Goal: Find specific page/section: Find specific page/section

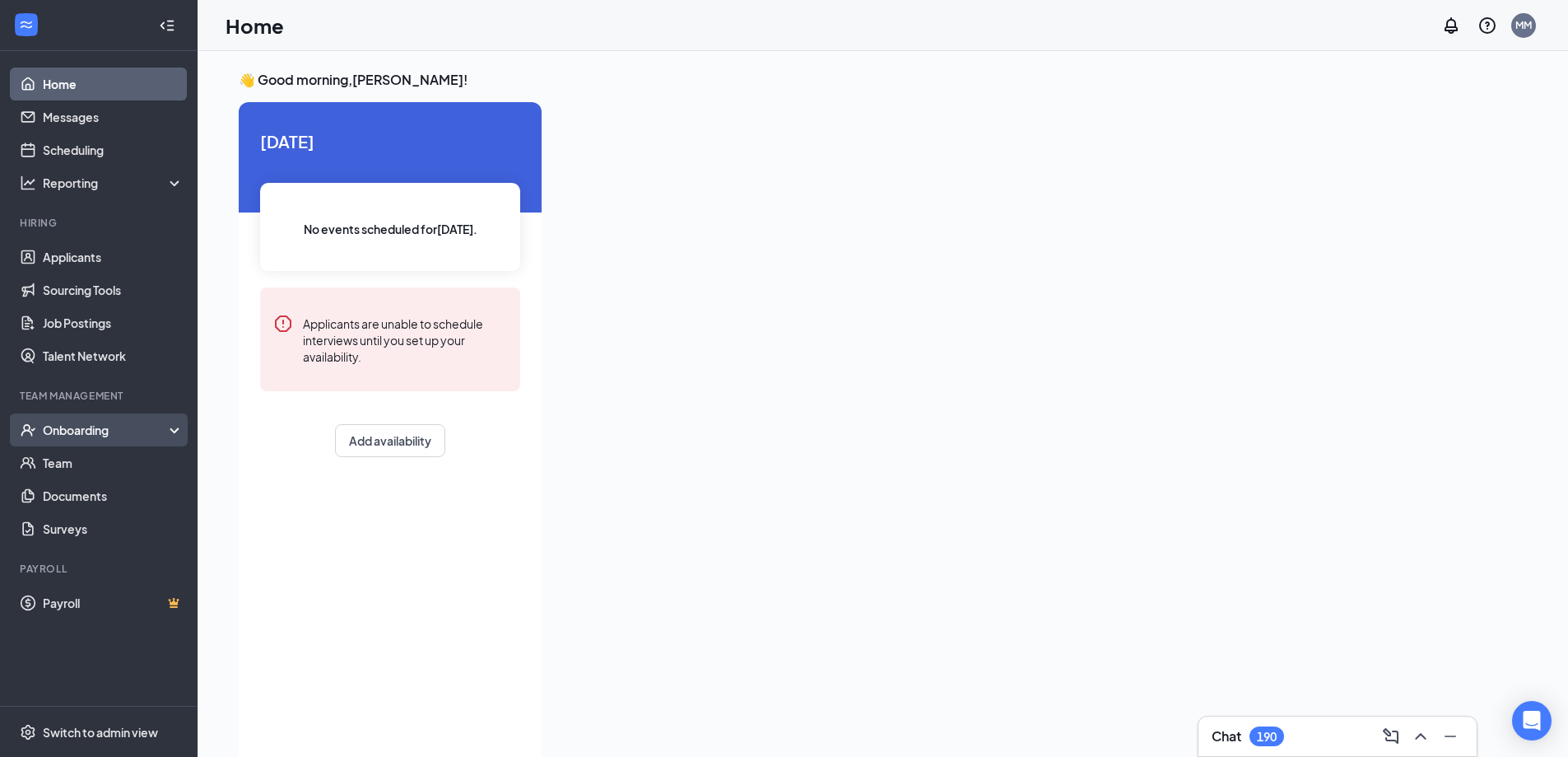
click at [74, 415] on div "Onboarding" at bounding box center [99, 430] width 197 height 33
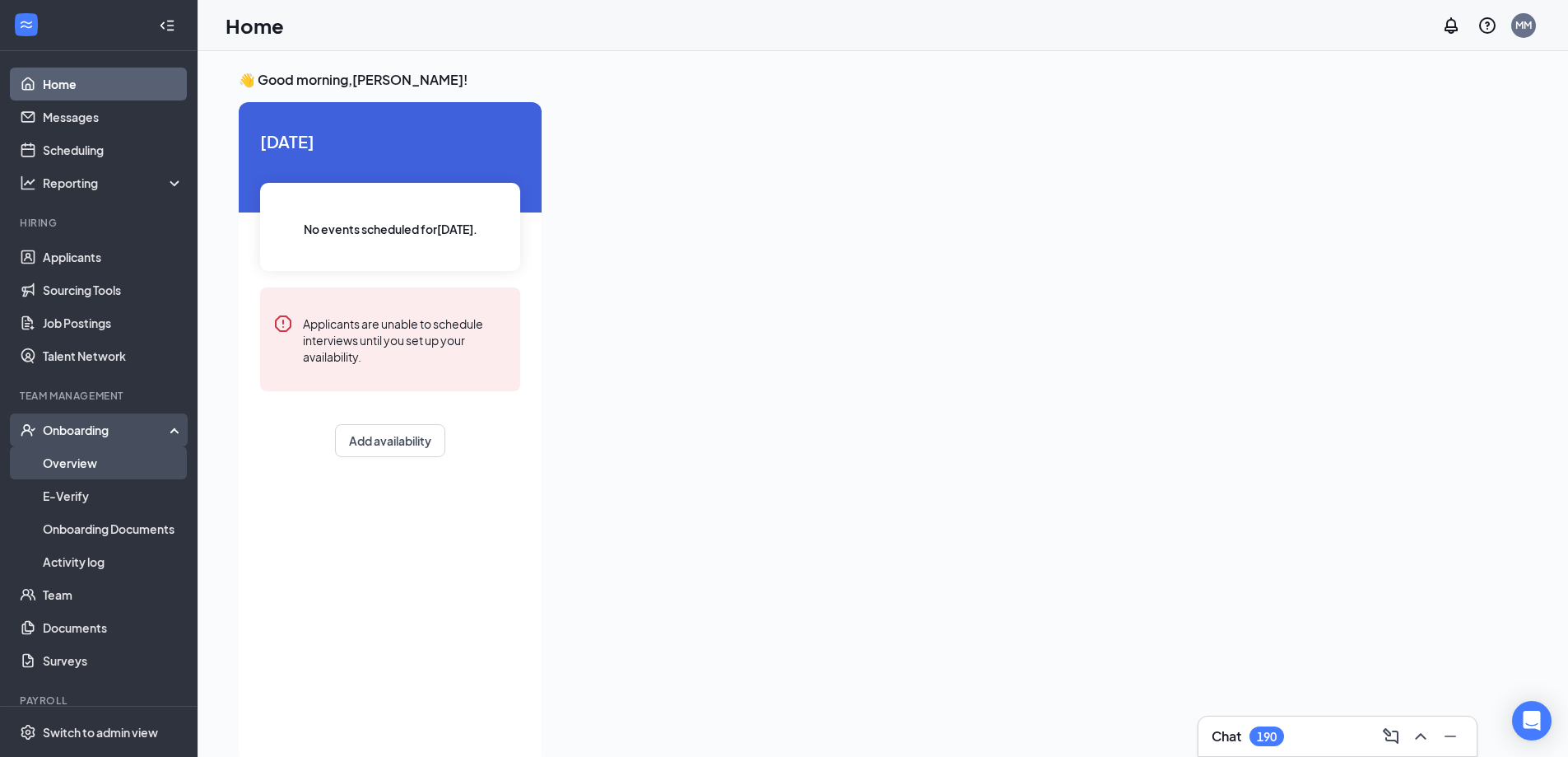
click at [66, 466] on link "Overview" at bounding box center [112, 463] width 141 height 33
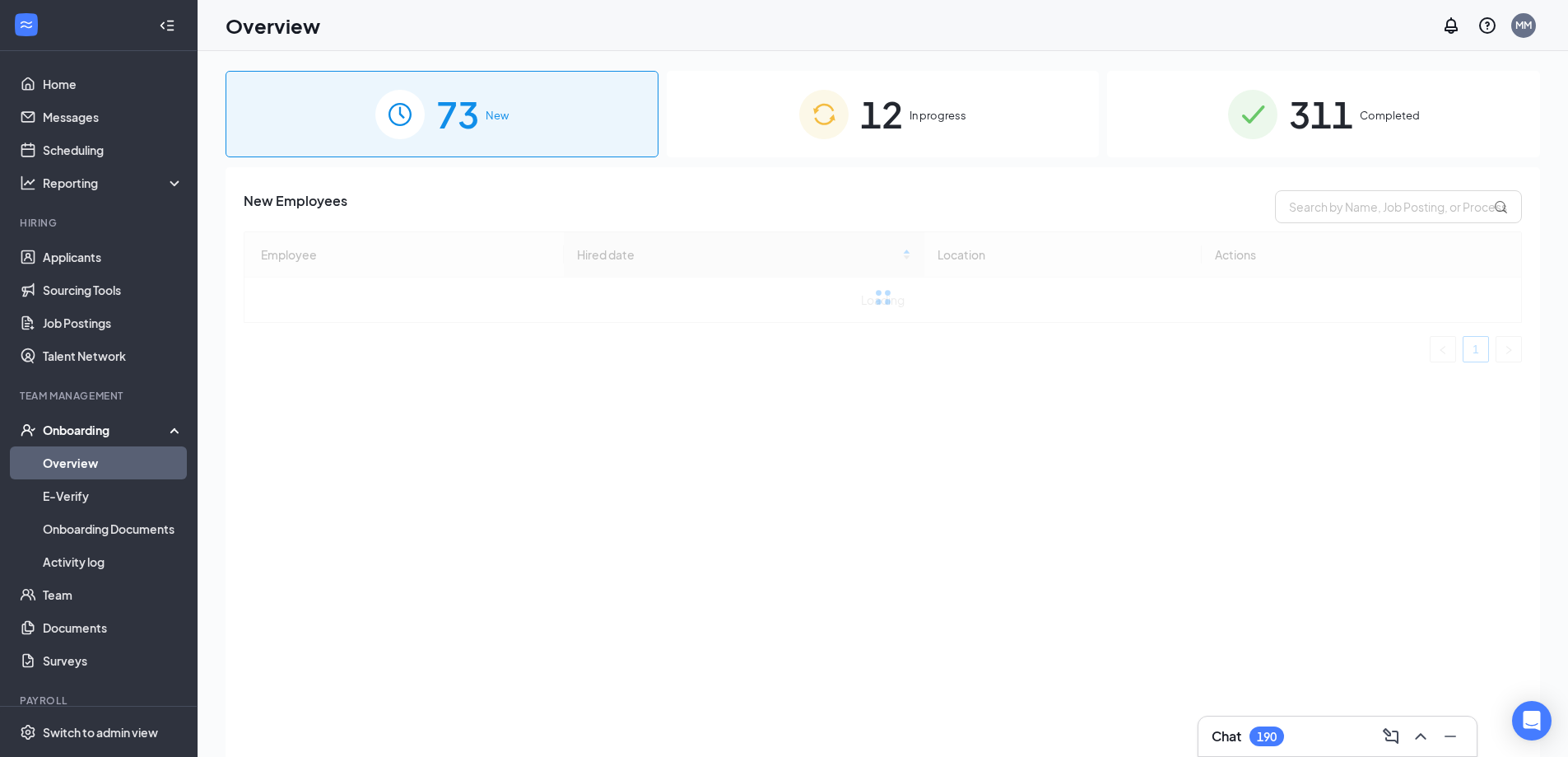
click at [895, 124] on span "12" at bounding box center [880, 114] width 42 height 57
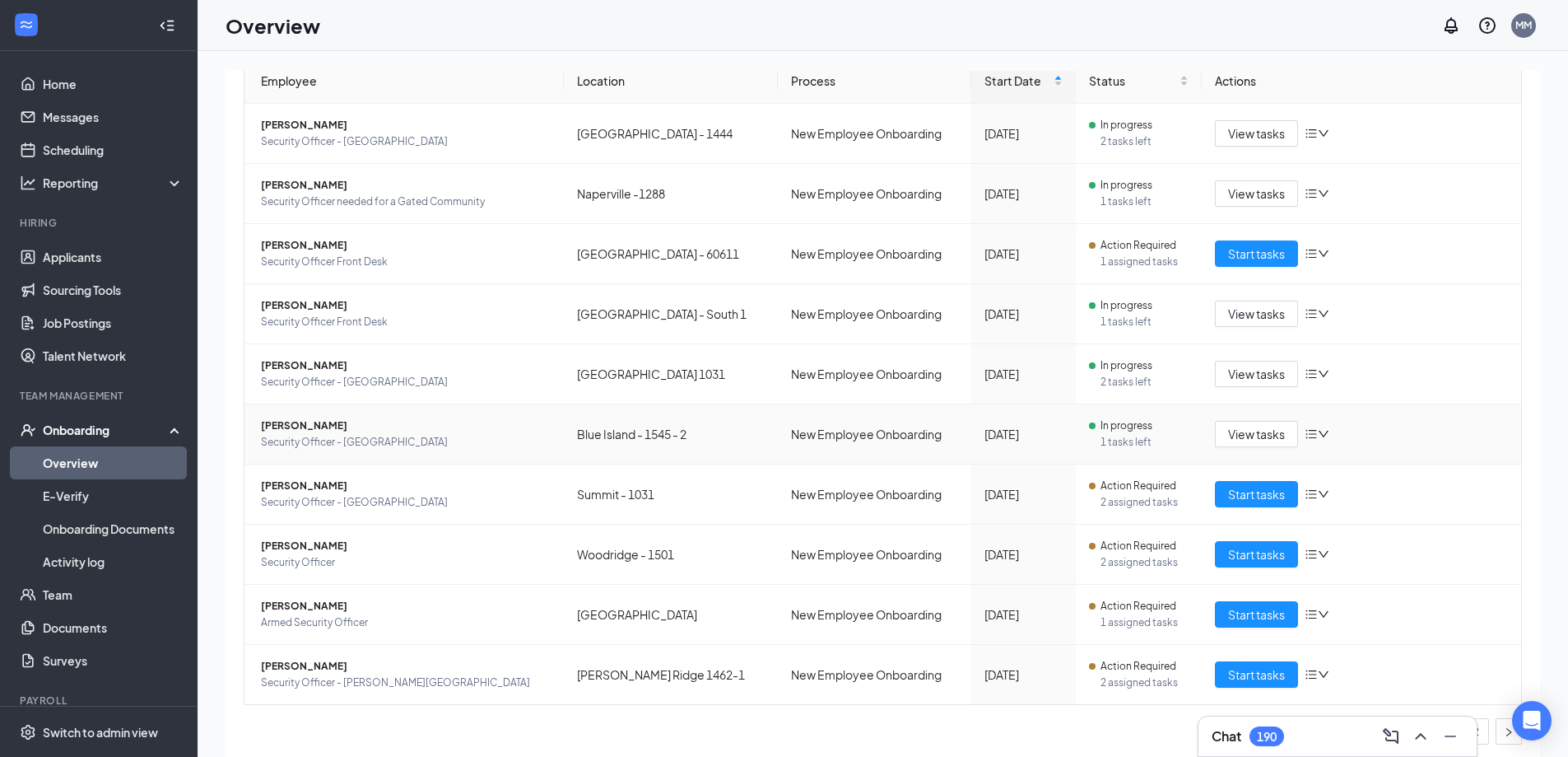
scroll to position [178, 0]
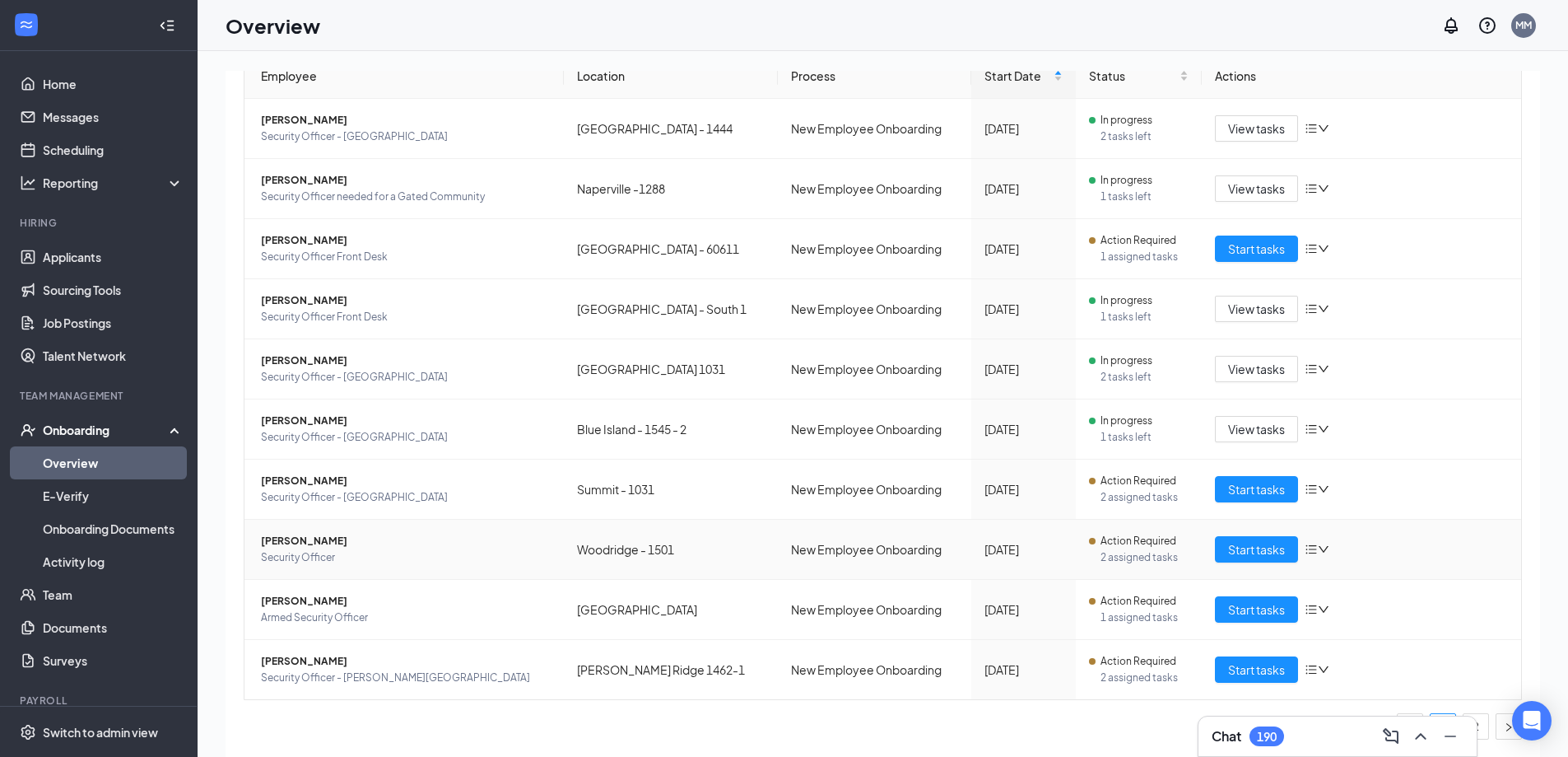
click at [267, 541] on span "[PERSON_NAME]" at bounding box center [406, 541] width 290 height 16
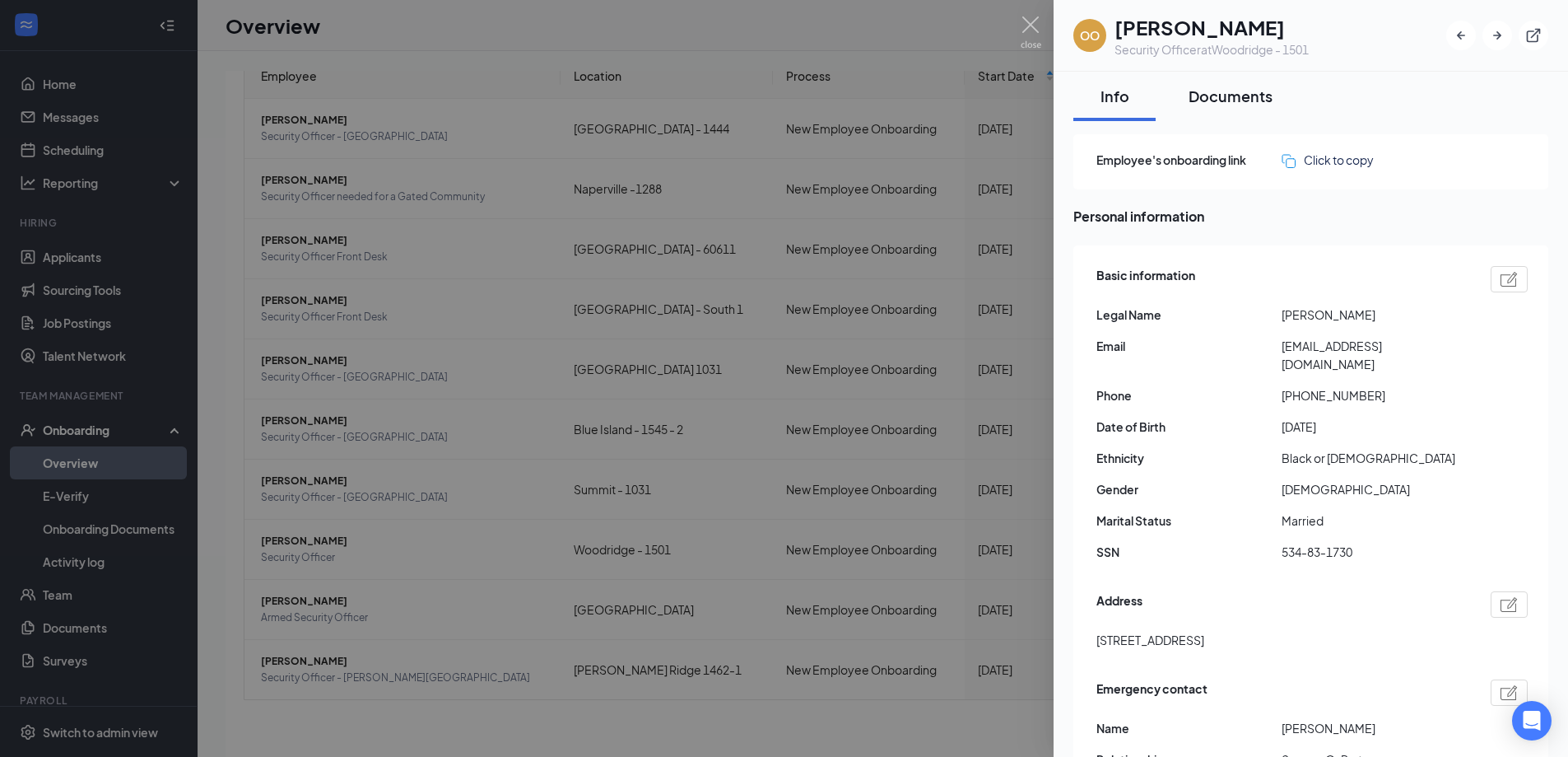
click at [1219, 90] on div "Documents" at bounding box center [1230, 96] width 84 height 21
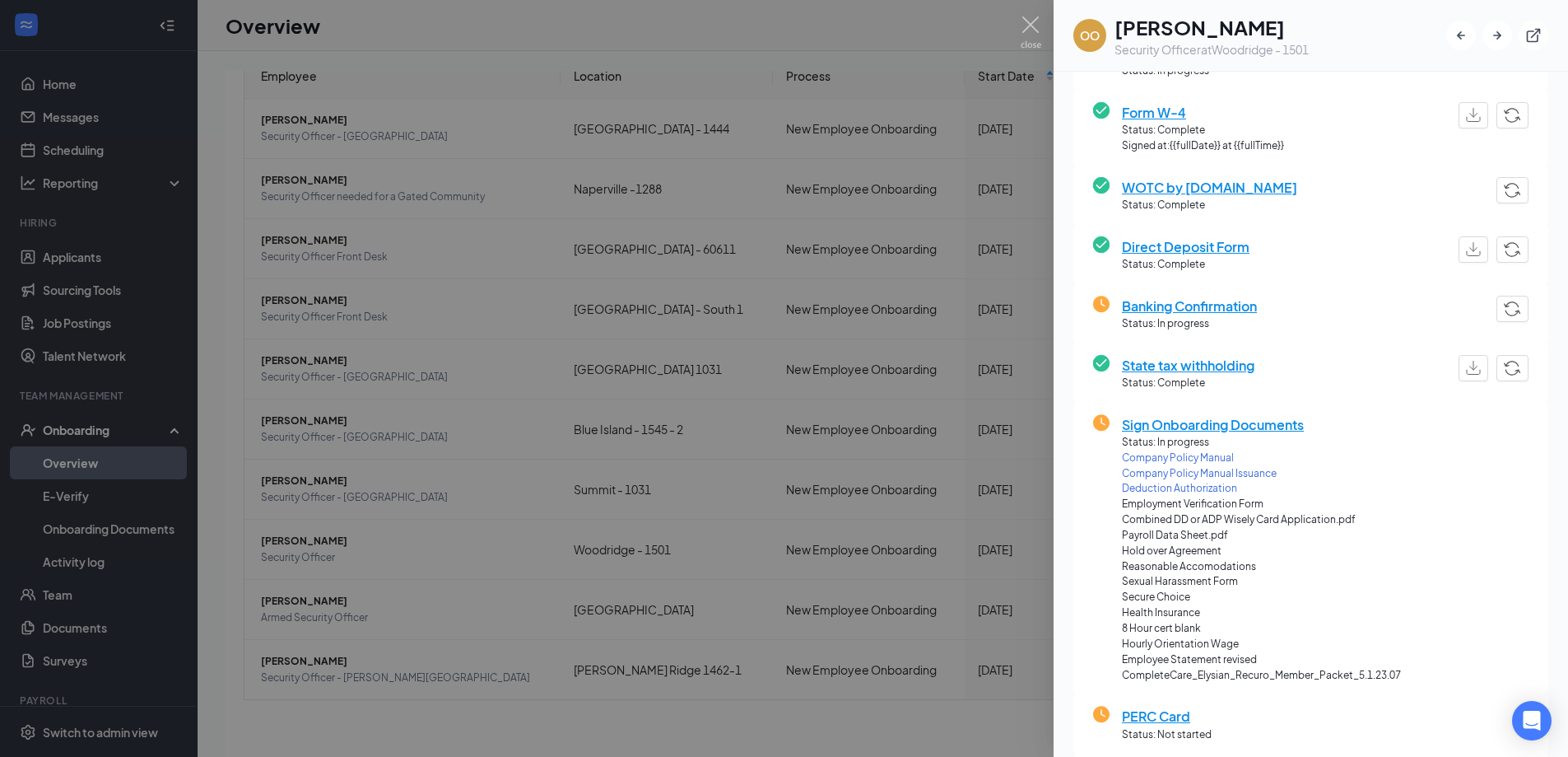
scroll to position [247, 0]
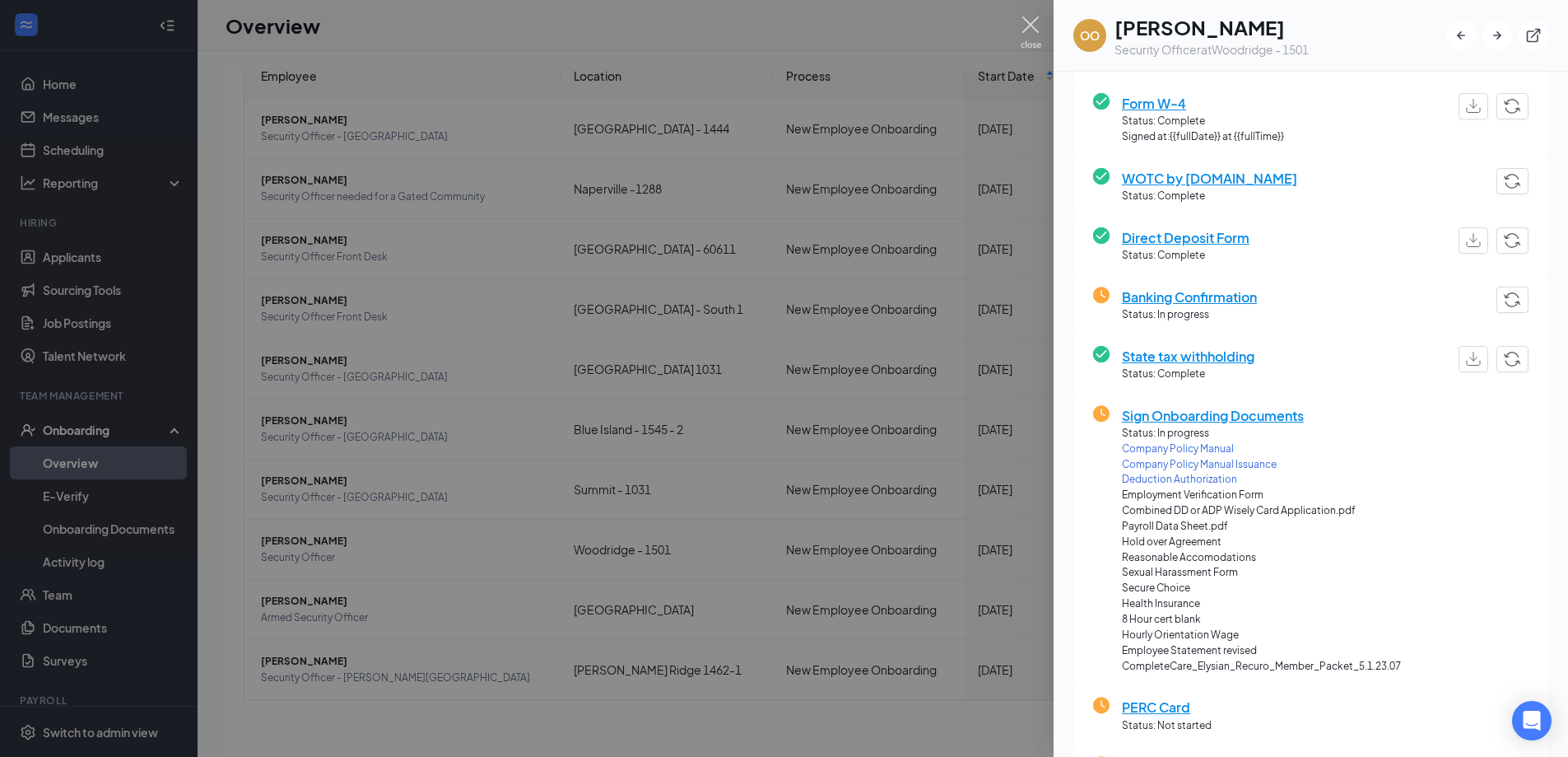
click at [1024, 26] on img at bounding box center [1031, 32] width 21 height 32
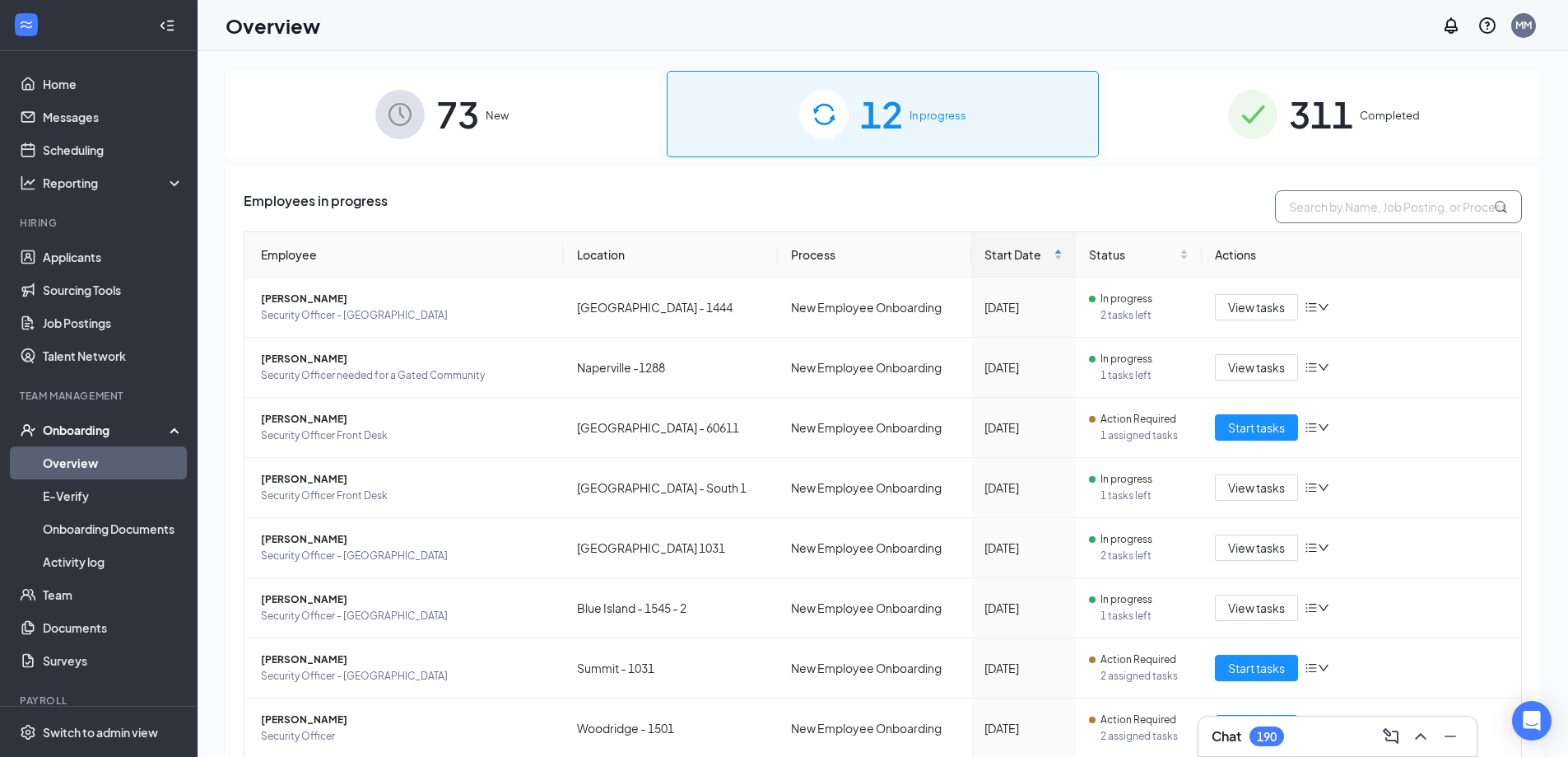
click at [1346, 208] on input "text" at bounding box center [1398, 207] width 246 height 33
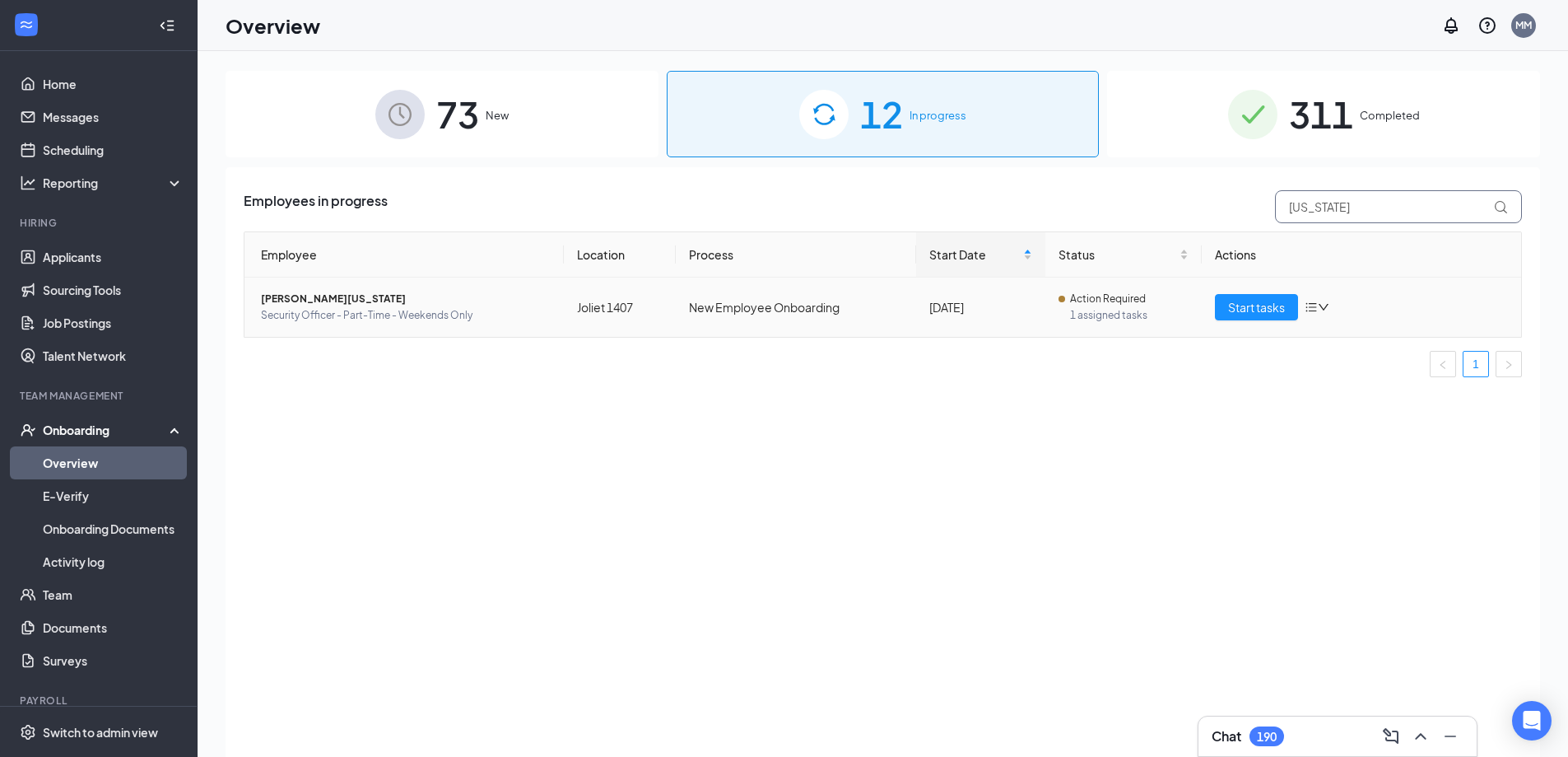
type input "[US_STATE]"
click at [269, 297] on span "[PERSON_NAME][US_STATE]" at bounding box center [406, 298] width 290 height 16
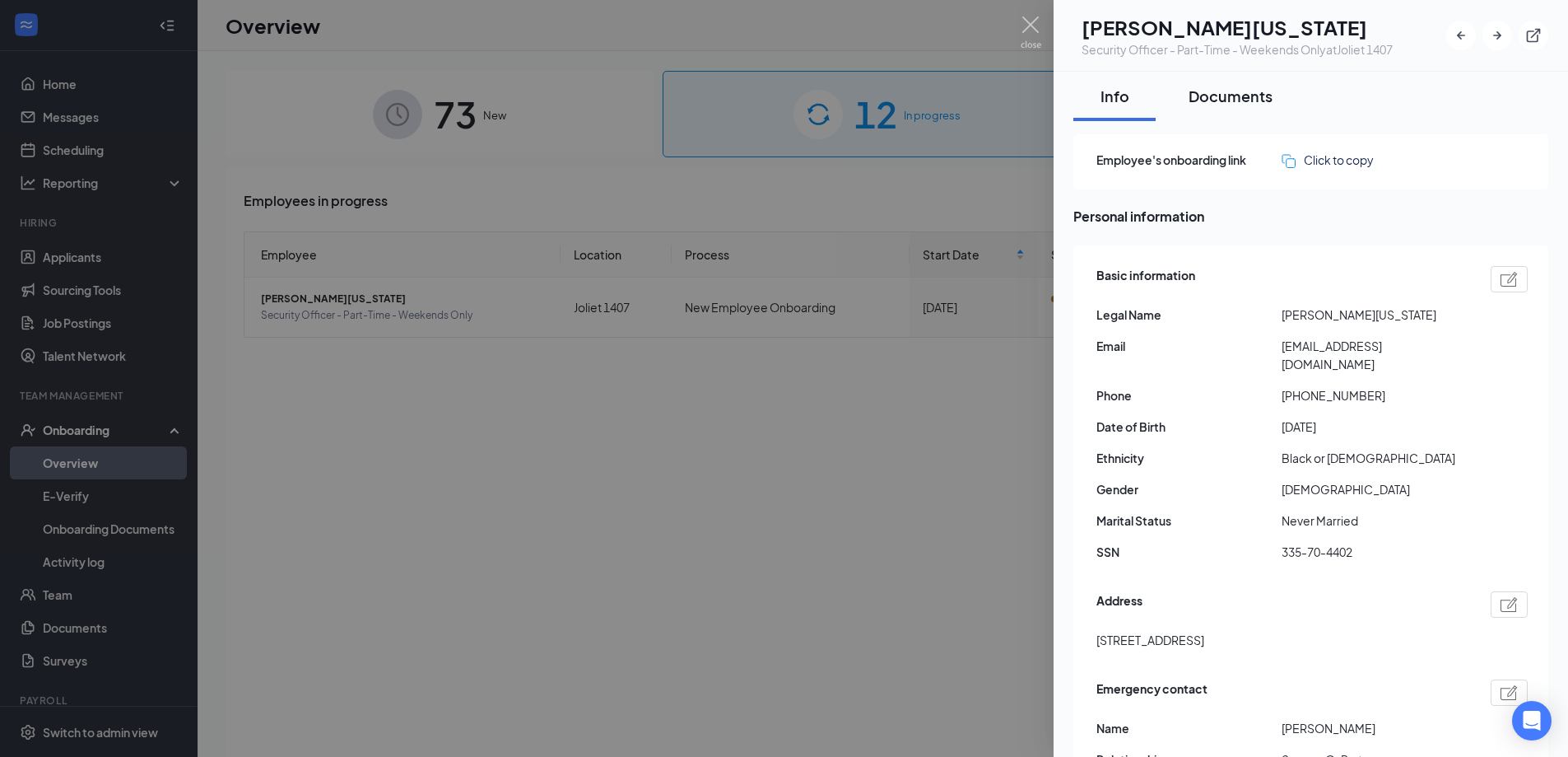
click at [1235, 96] on div "Documents" at bounding box center [1230, 96] width 84 height 21
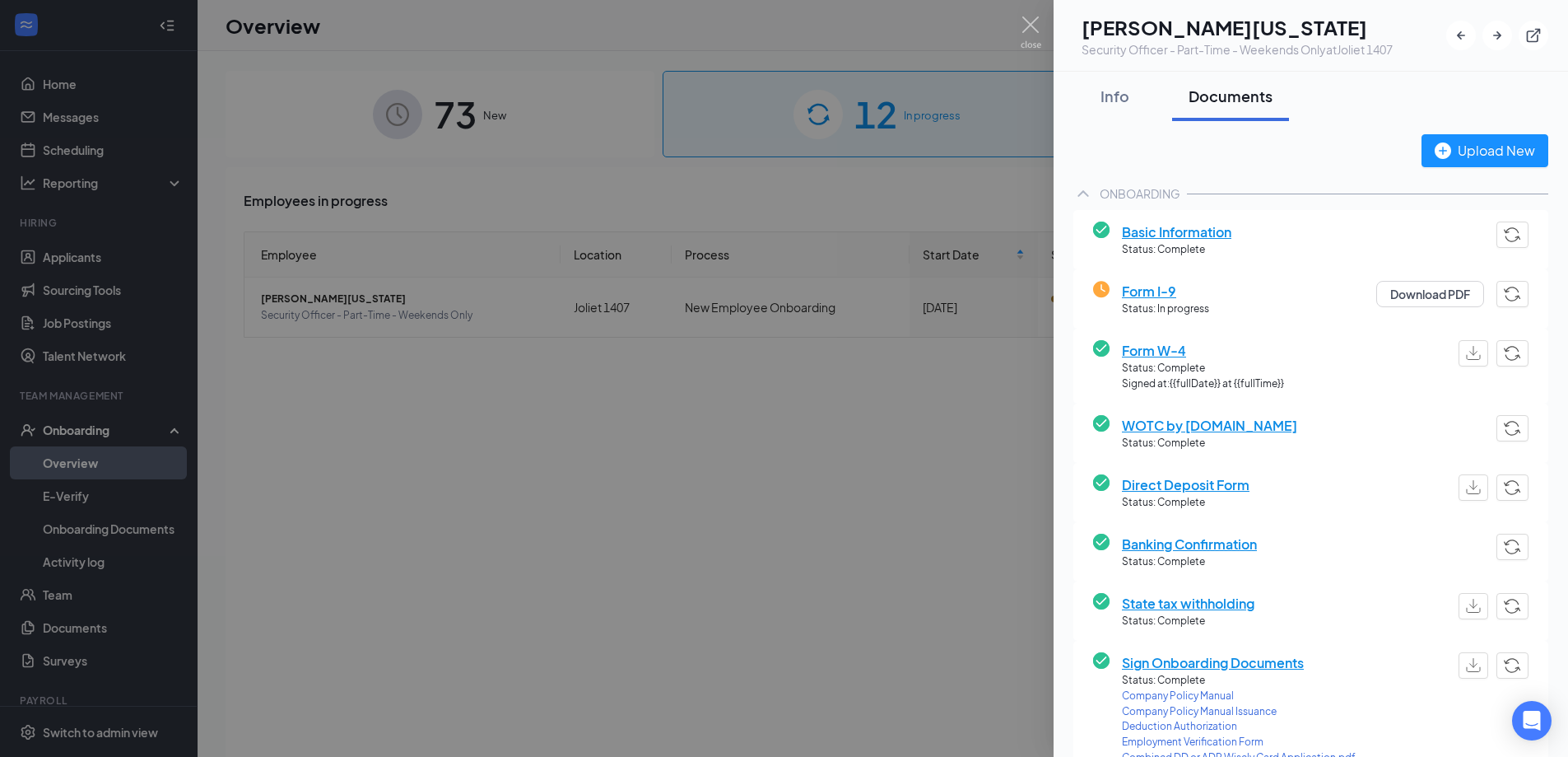
scroll to position [412, 0]
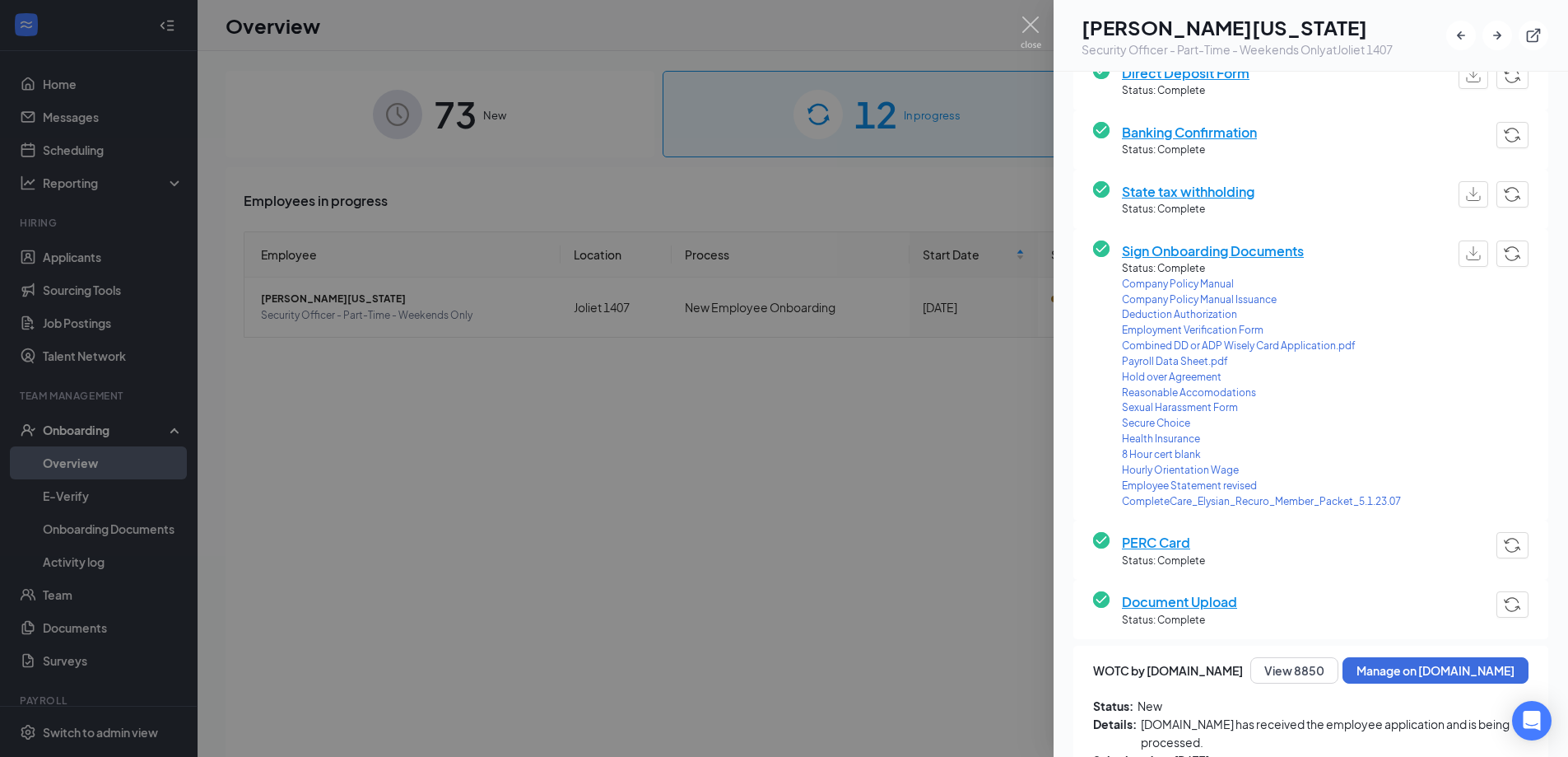
click at [1130, 357] on span "Payroll Data Sheet.pdf" at bounding box center [1261, 362] width 279 height 16
drag, startPoint x: 1021, startPoint y: 22, endPoint x: 1001, endPoint y: 0, distance: 29.7
click at [1021, 22] on img at bounding box center [1031, 32] width 21 height 32
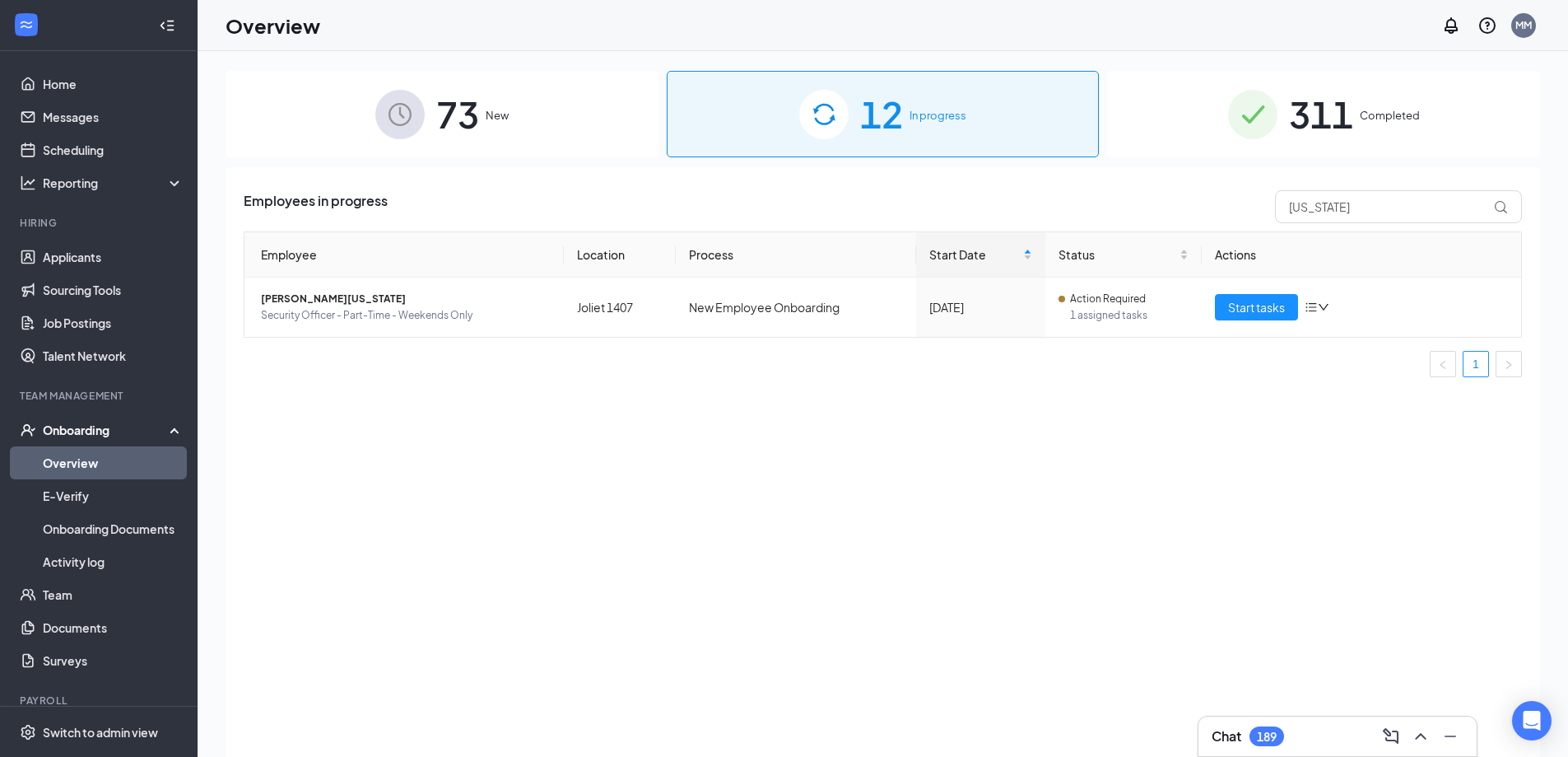
click at [911, 112] on span "In progress" at bounding box center [938, 115] width 57 height 16
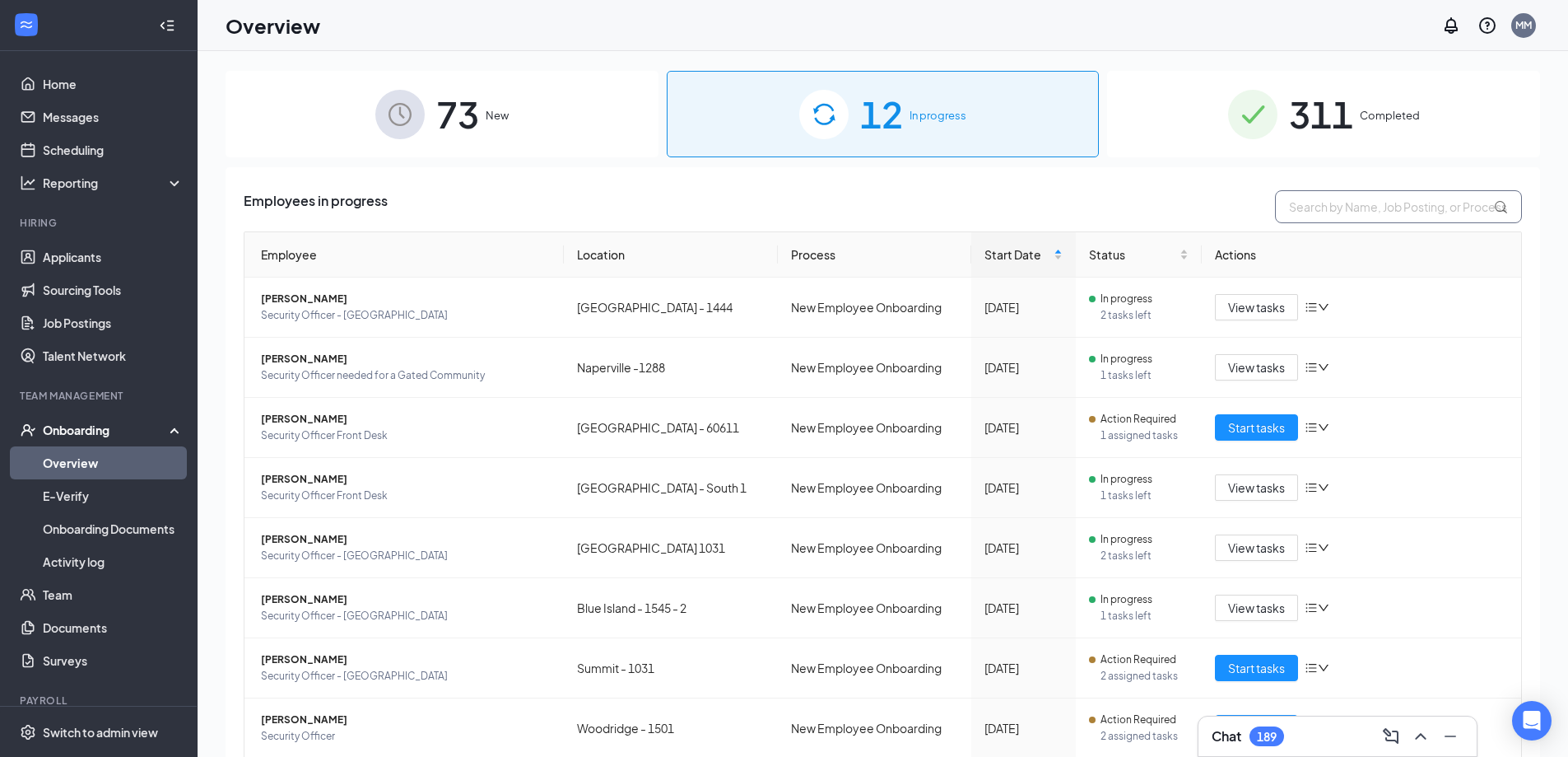
click at [1347, 204] on input "text" at bounding box center [1398, 207] width 246 height 33
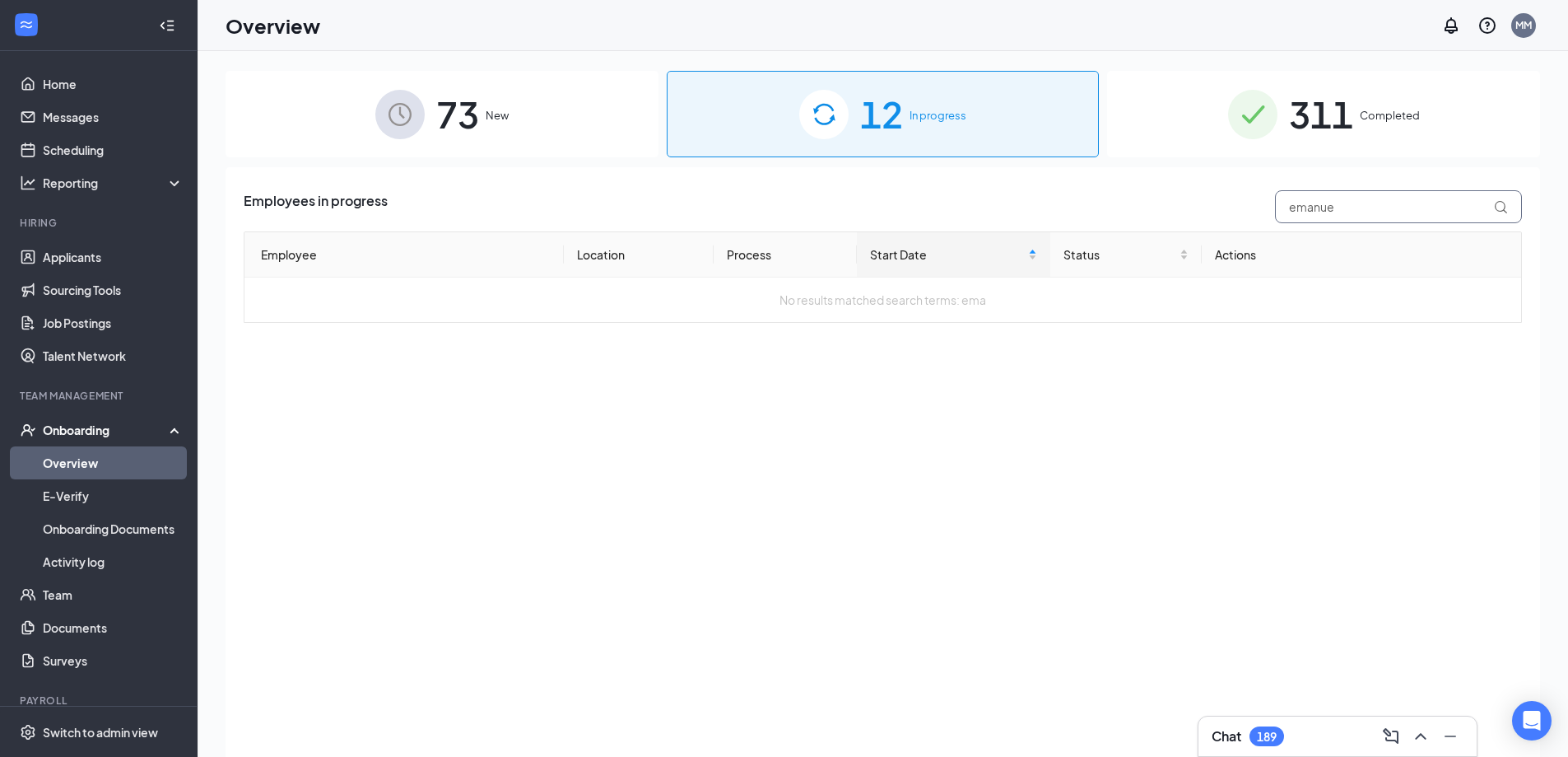
type input "emanuel"
drag, startPoint x: 1346, startPoint y: 205, endPoint x: 1290, endPoint y: 202, distance: 56.1
click at [1290, 202] on input "emanuel" at bounding box center [1398, 207] width 246 height 33
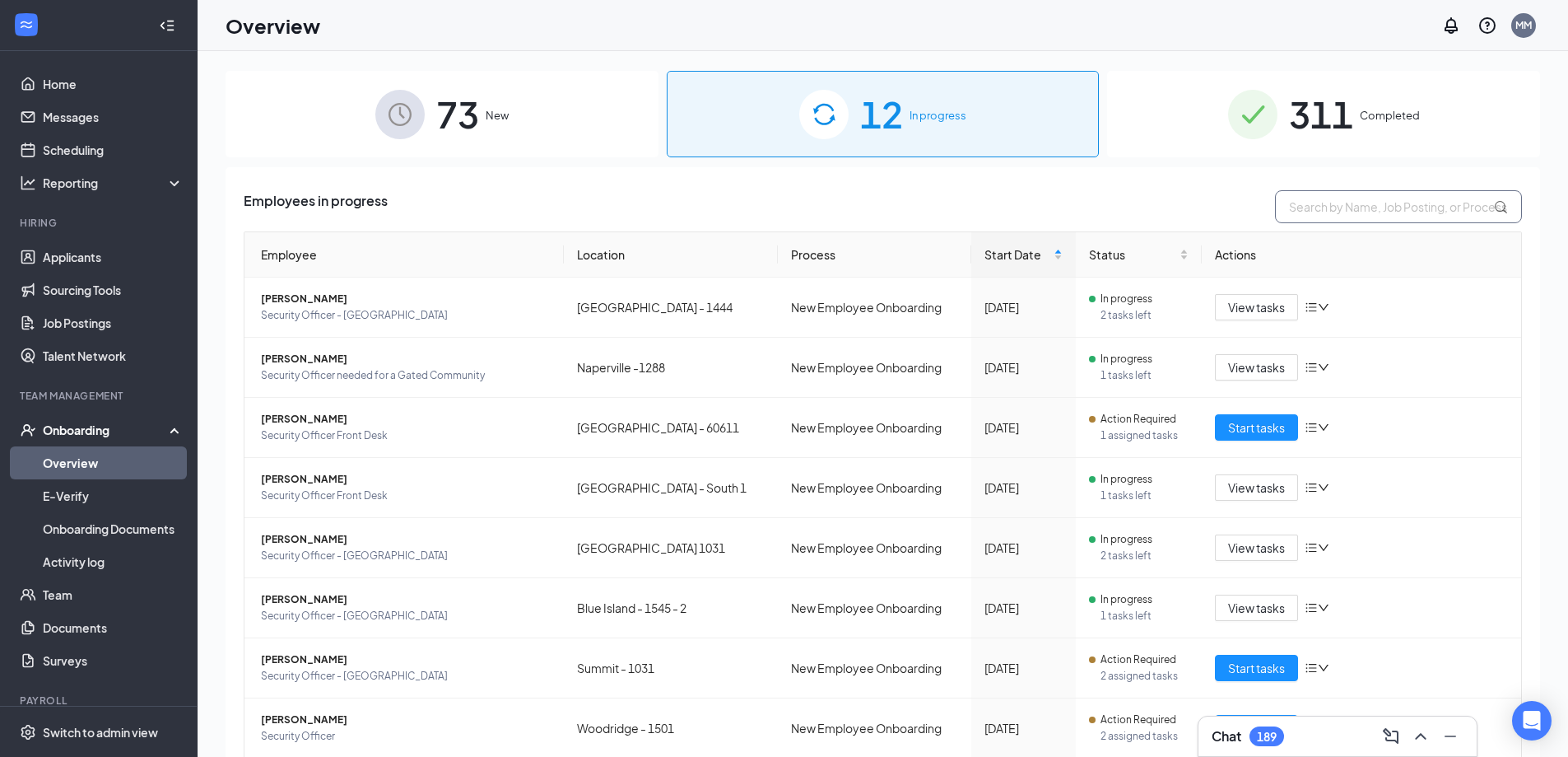
click at [1311, 215] on input "text" at bounding box center [1398, 207] width 246 height 33
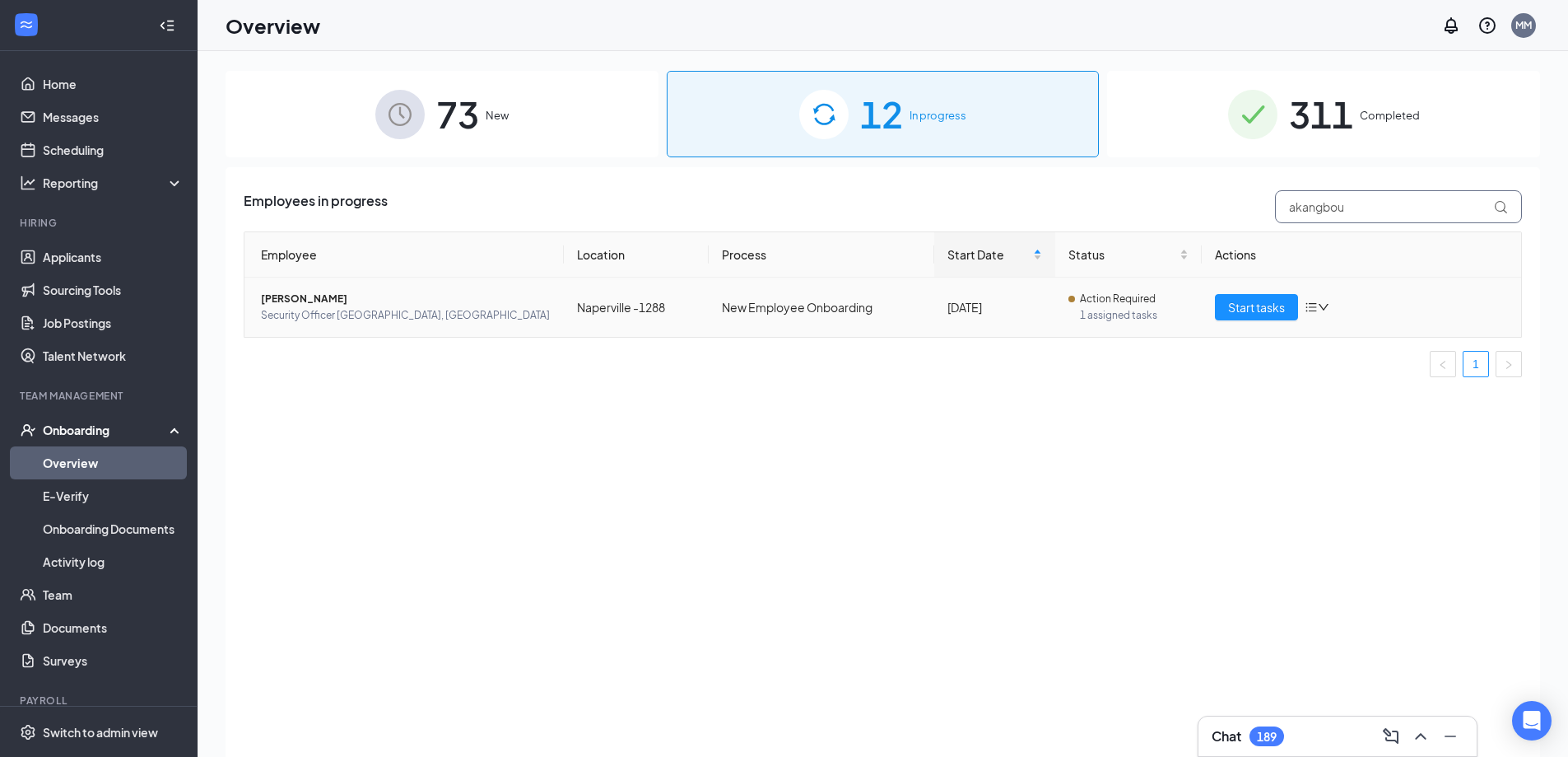
type input "akangbou"
click at [317, 293] on span "[PERSON_NAME]" at bounding box center [406, 298] width 290 height 16
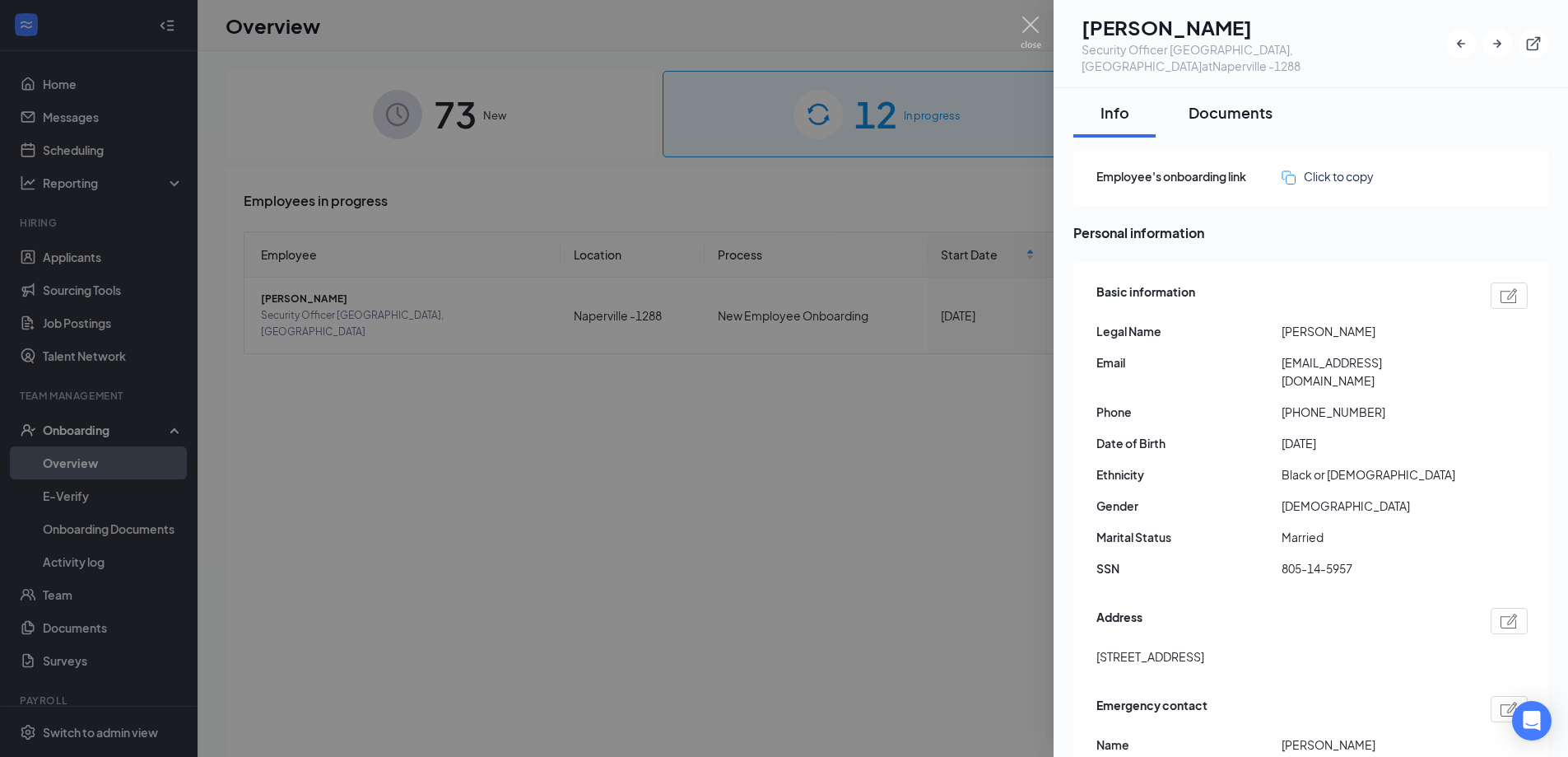
click at [1231, 102] on div "Documents" at bounding box center [1230, 112] width 84 height 21
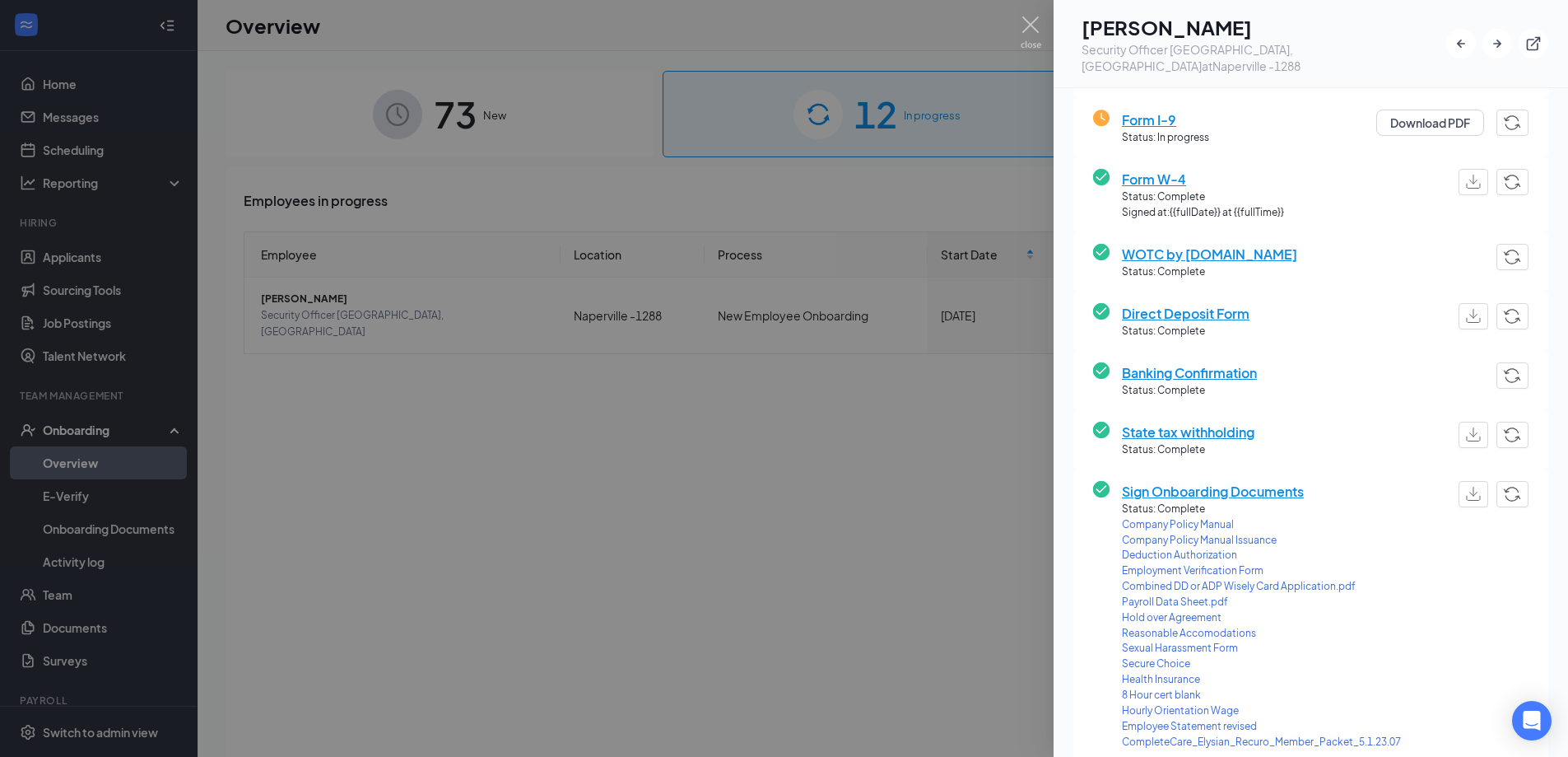
scroll to position [412, 0]
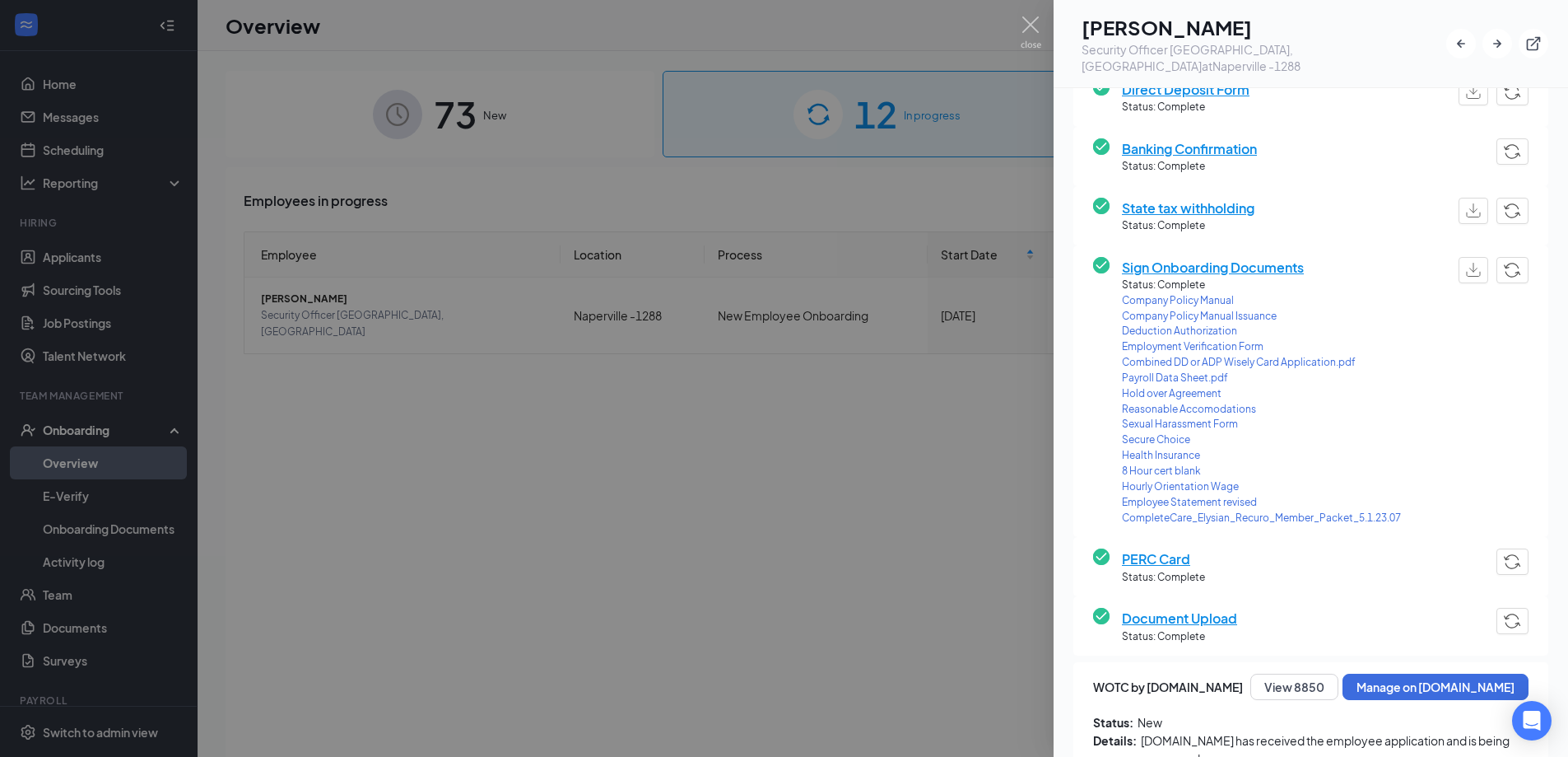
click at [1174, 370] on span "Payroll Data Sheet.pdf" at bounding box center [1261, 378] width 279 height 16
click at [1026, 22] on img at bounding box center [1031, 32] width 21 height 32
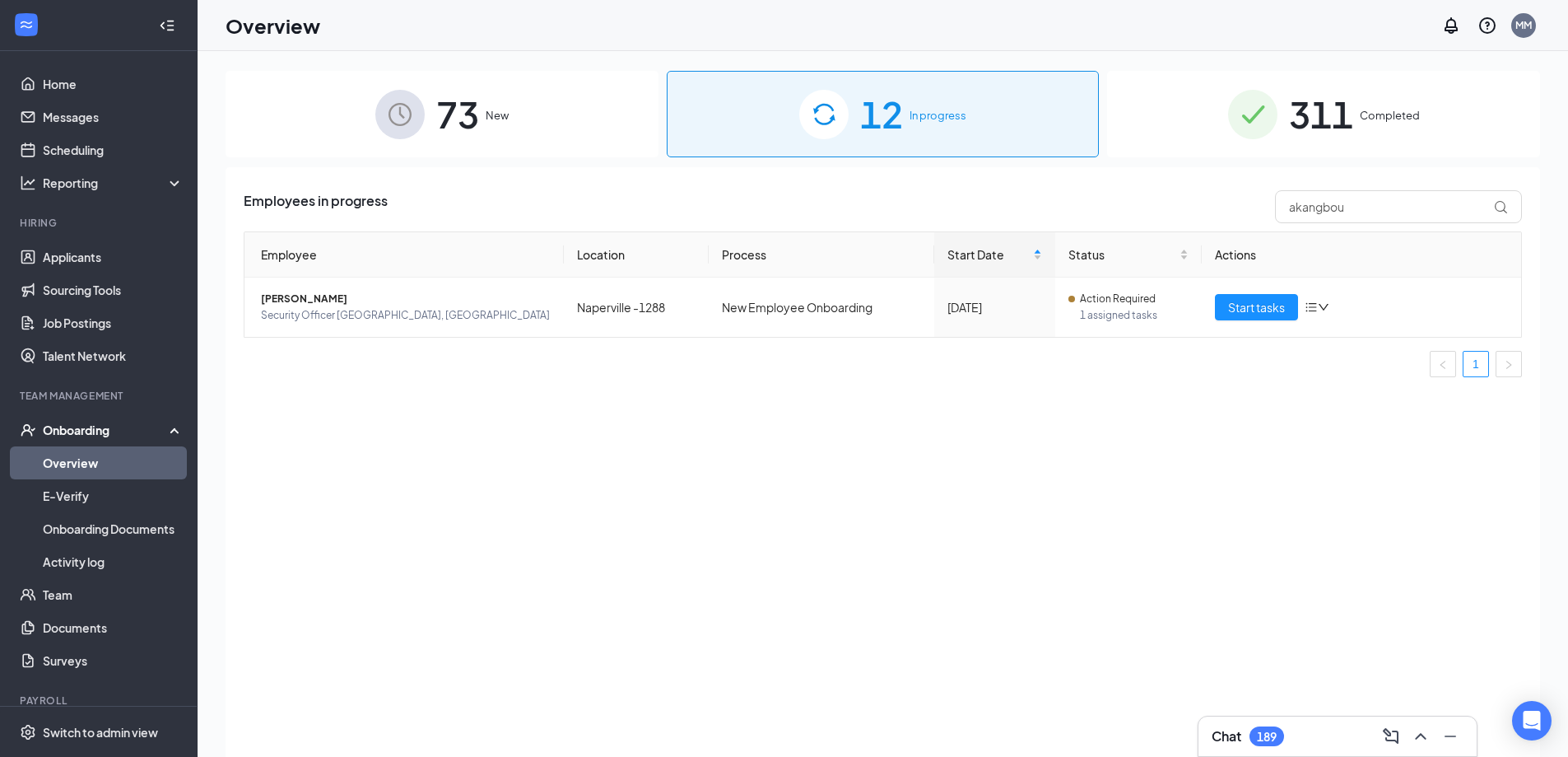
click at [861, 122] on span "12" at bounding box center [880, 114] width 42 height 57
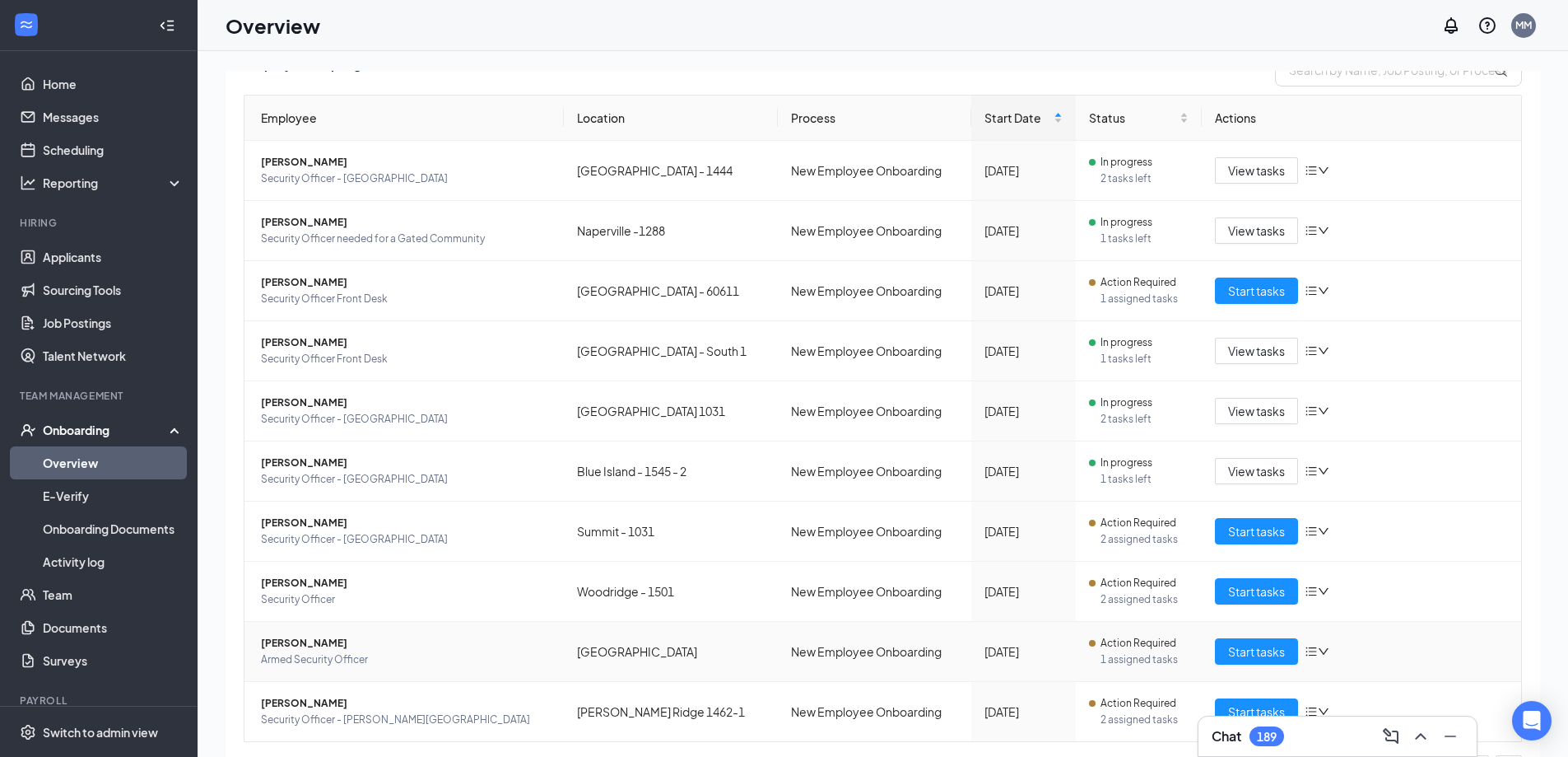
scroll to position [96, 0]
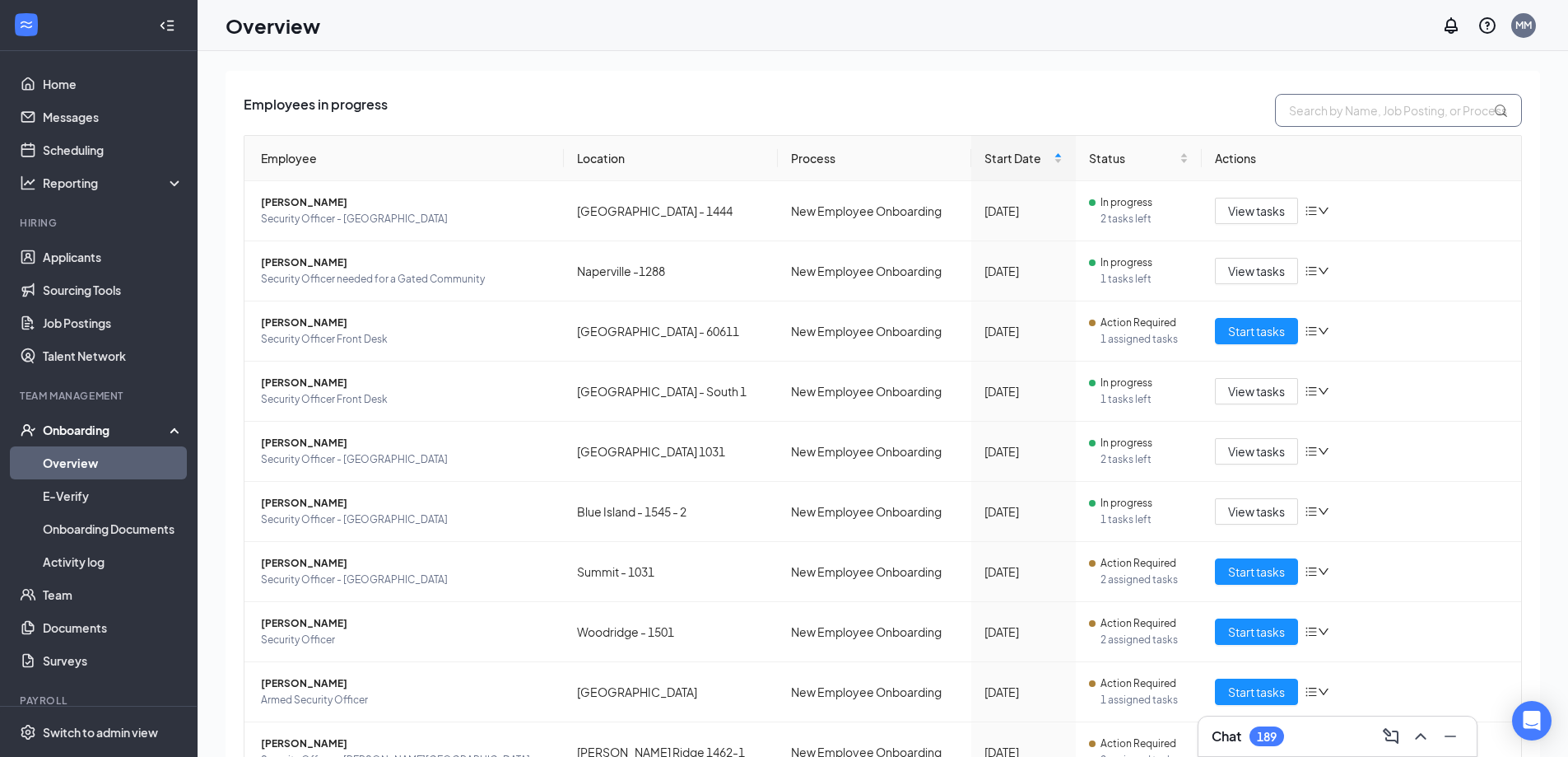
click at [1340, 100] on input "text" at bounding box center [1398, 110] width 246 height 33
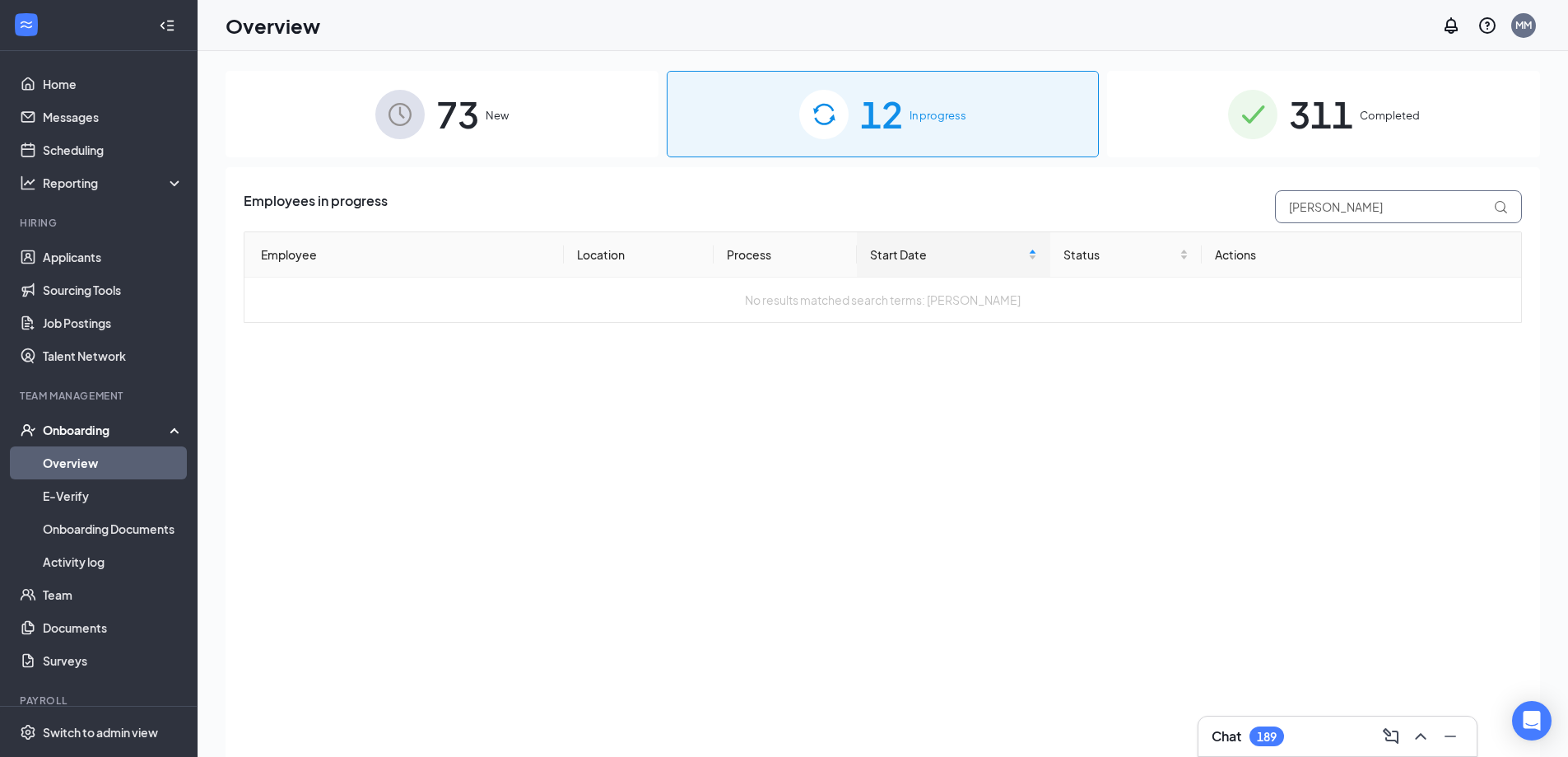
type input "brown henry"
click at [822, 125] on img at bounding box center [823, 114] width 49 height 49
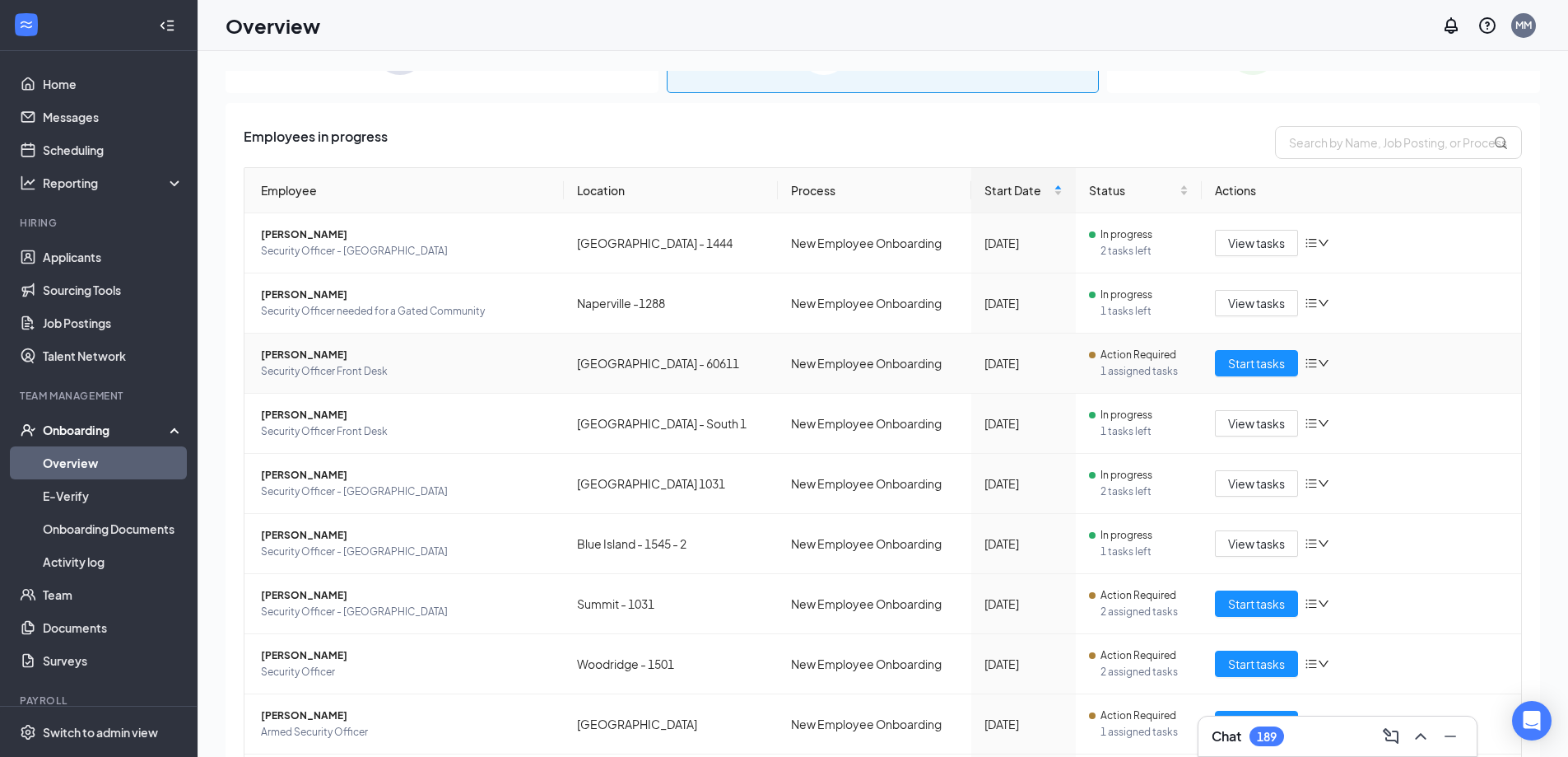
scroll to position [164, 0]
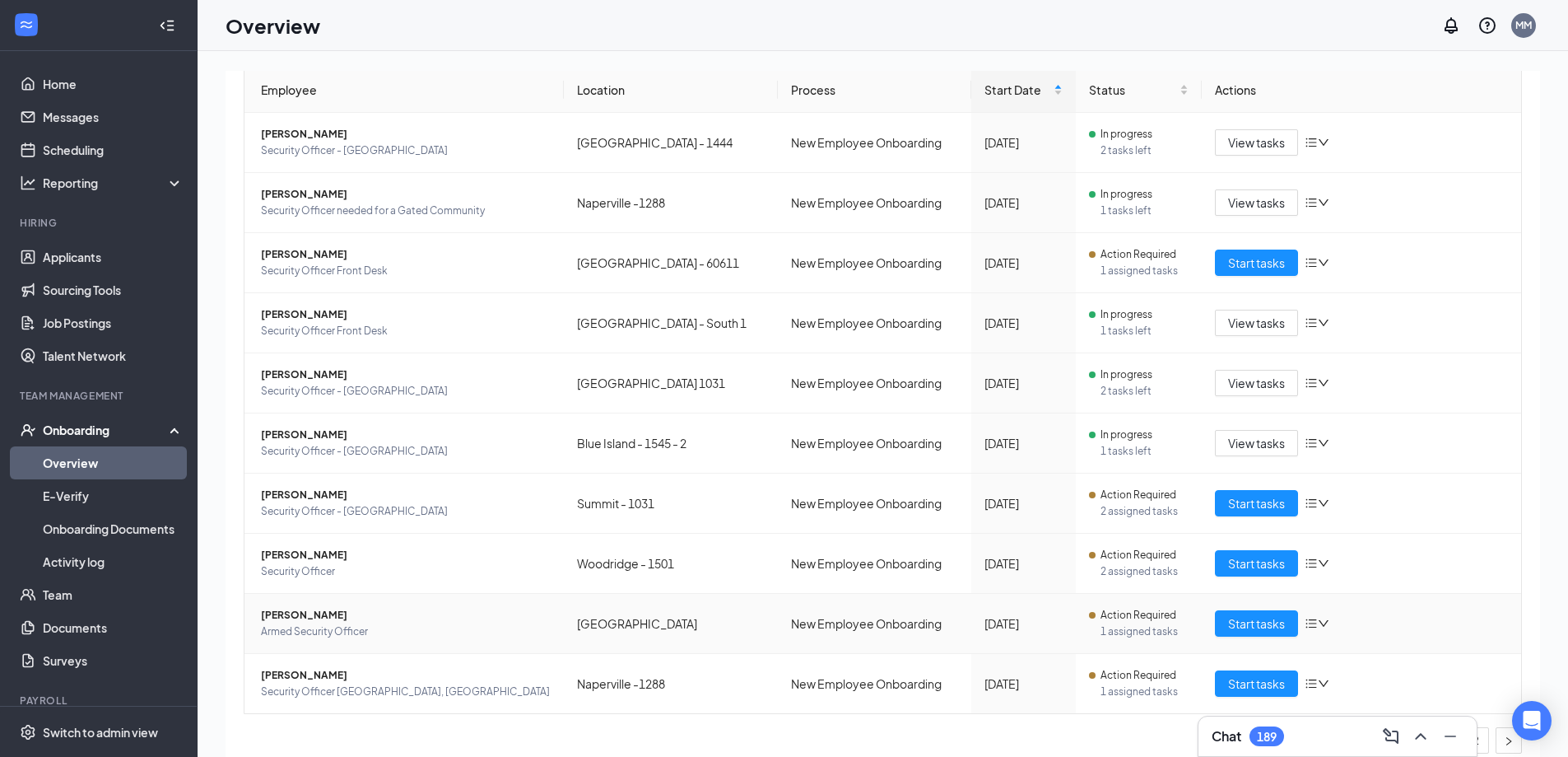
click at [301, 611] on span "[PERSON_NAME]" at bounding box center [406, 614] width 290 height 16
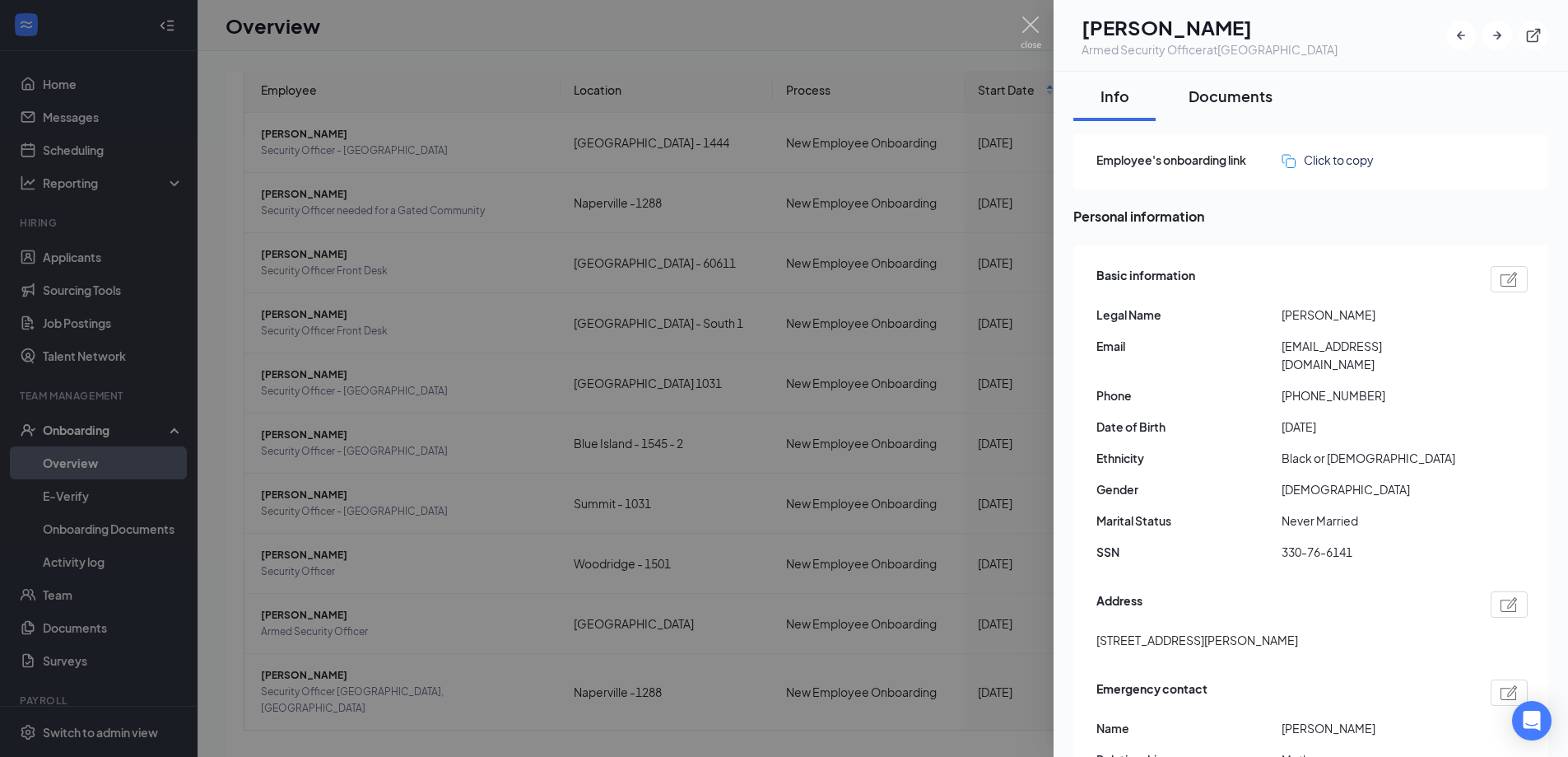
click at [1251, 95] on div "Documents" at bounding box center [1230, 96] width 84 height 21
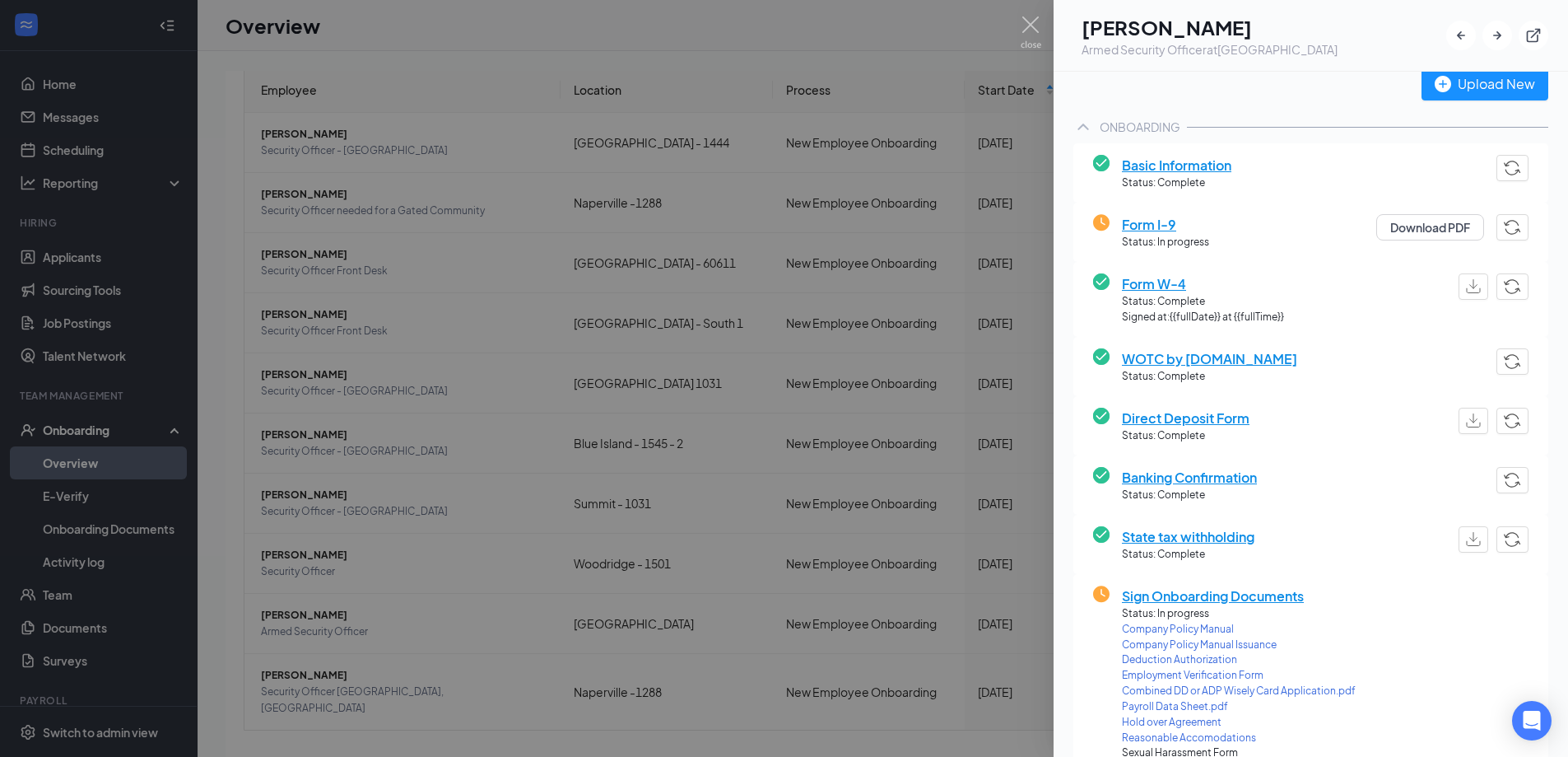
scroll to position [330, 0]
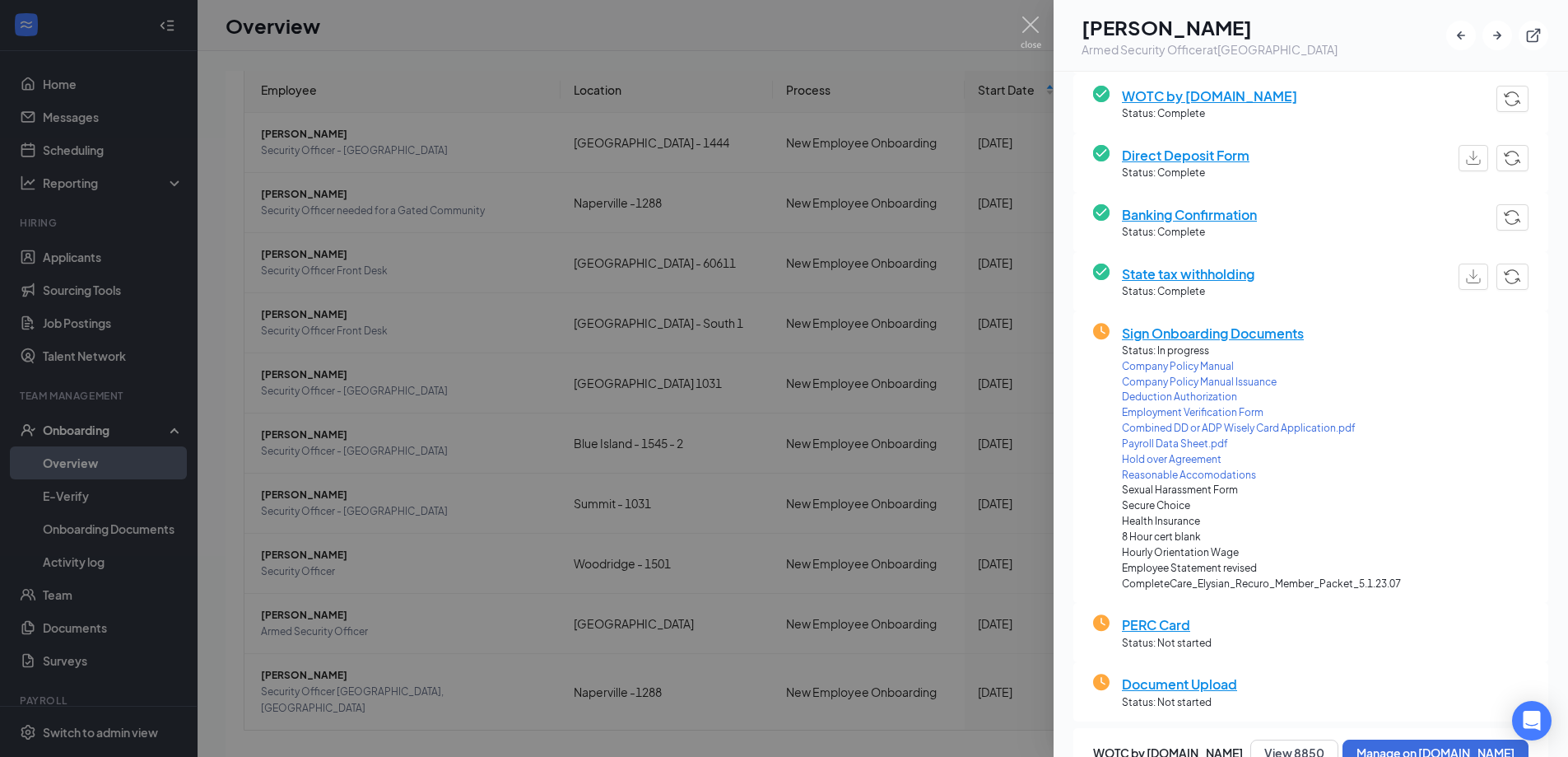
click at [1174, 445] on span "Payroll Data Sheet.pdf" at bounding box center [1261, 444] width 279 height 16
drag, startPoint x: 1034, startPoint y: 19, endPoint x: 1026, endPoint y: 1, distance: 19.7
click at [1034, 19] on img at bounding box center [1031, 32] width 21 height 32
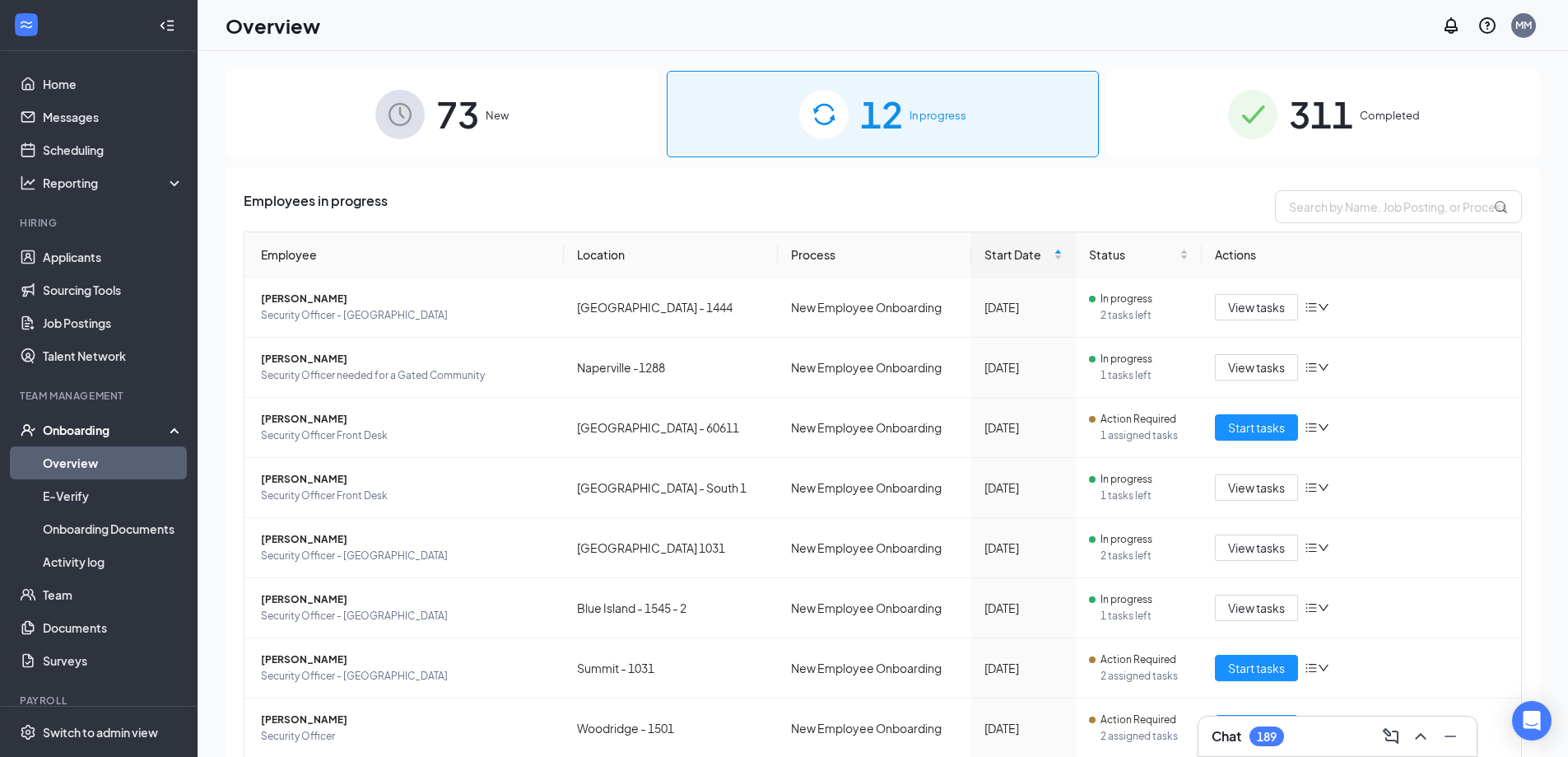
click at [829, 105] on img at bounding box center [823, 114] width 49 height 49
click at [1310, 207] on input "text" at bounding box center [1398, 207] width 246 height 33
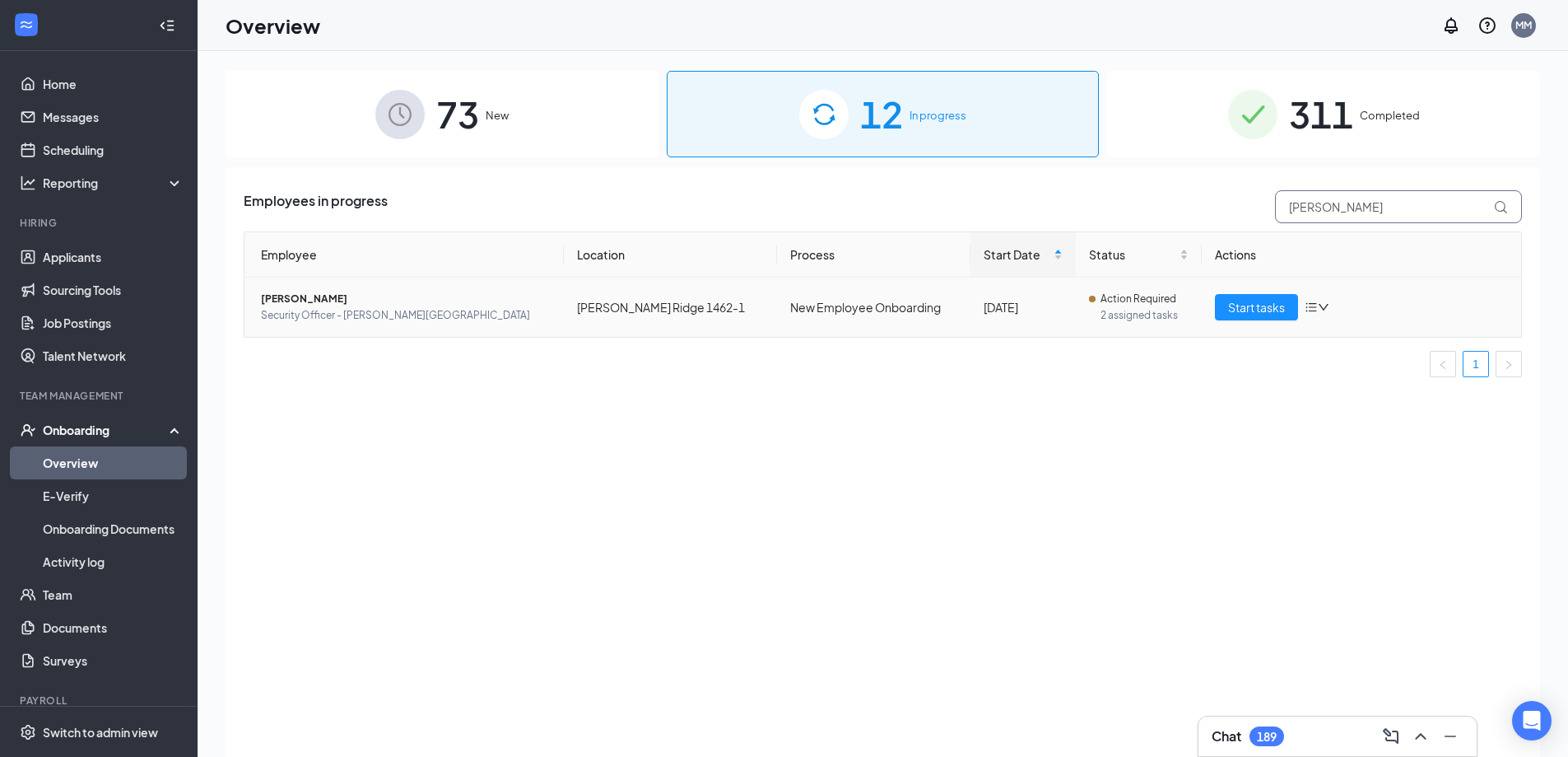
type input "ramsey"
click at [315, 303] on span "[PERSON_NAME]" at bounding box center [406, 298] width 290 height 16
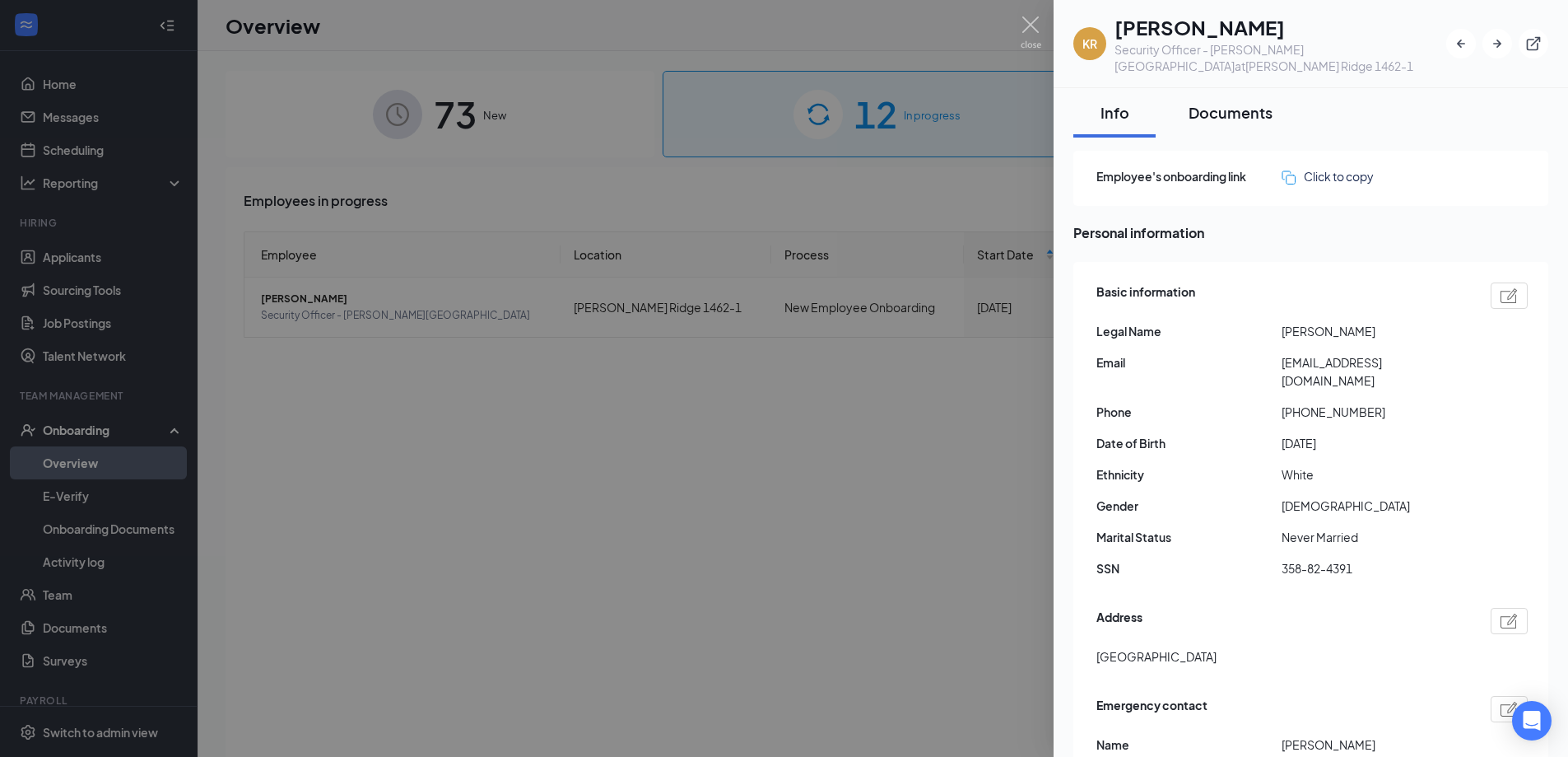
click at [1250, 102] on div "Documents" at bounding box center [1230, 112] width 84 height 21
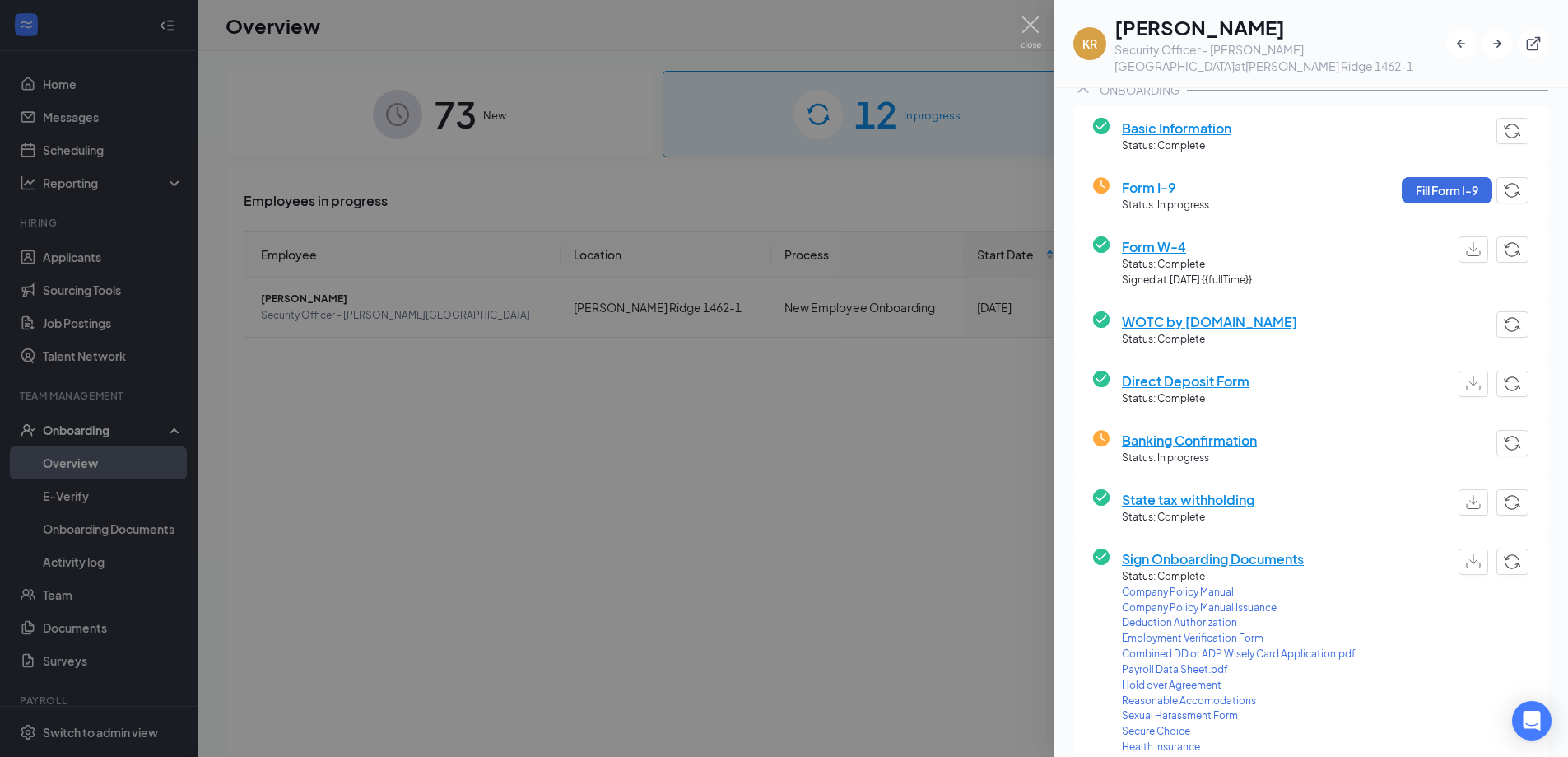
scroll to position [494, 0]
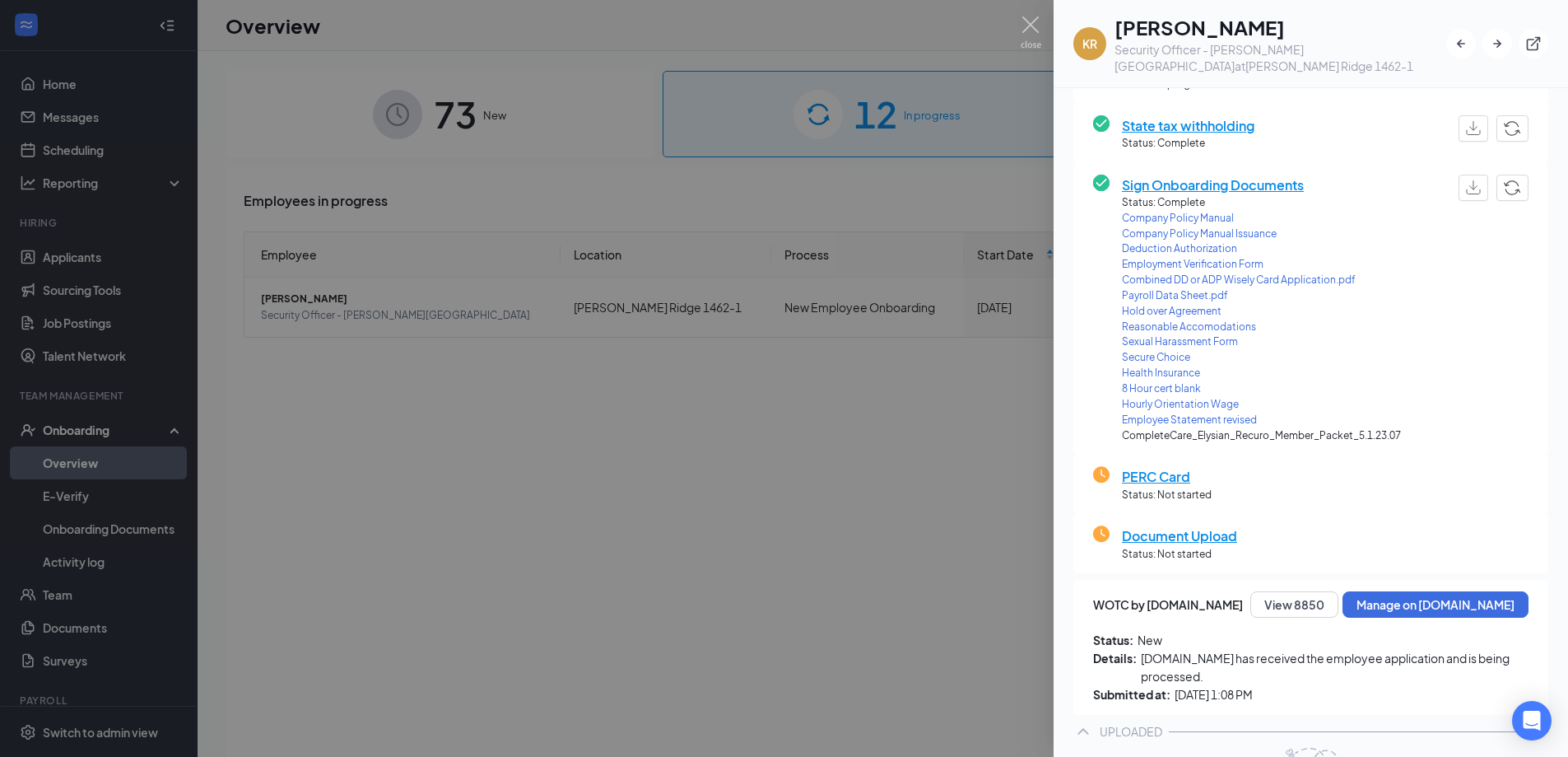
click at [1179, 288] on span "Payroll Data Sheet.pdf" at bounding box center [1261, 296] width 279 height 16
drag, startPoint x: 682, startPoint y: 452, endPoint x: 807, endPoint y: 475, distance: 127.1
click at [682, 452] on div at bounding box center [784, 378] width 1568 height 757
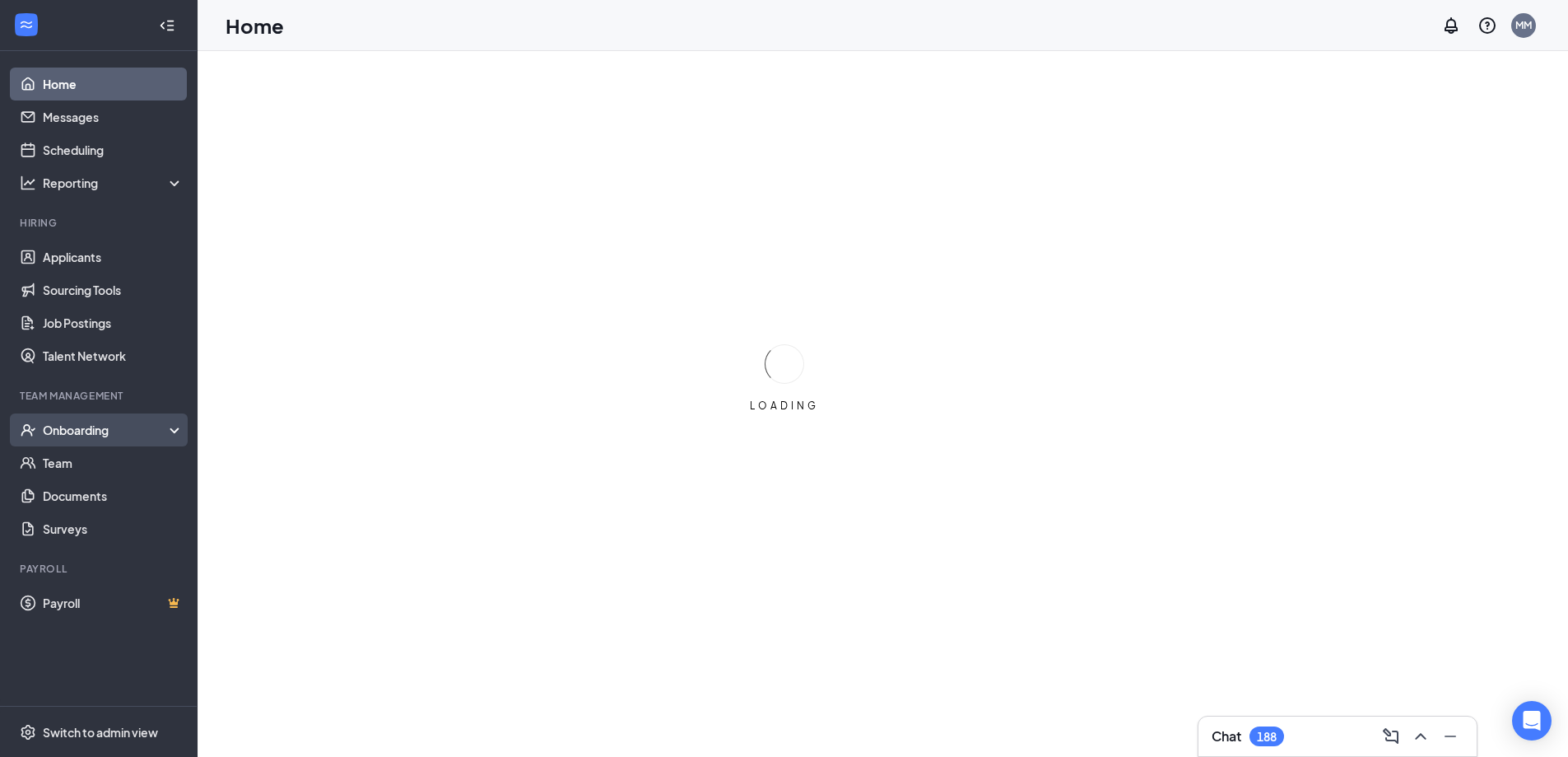
click at [66, 429] on div "Onboarding" at bounding box center [106, 429] width 127 height 16
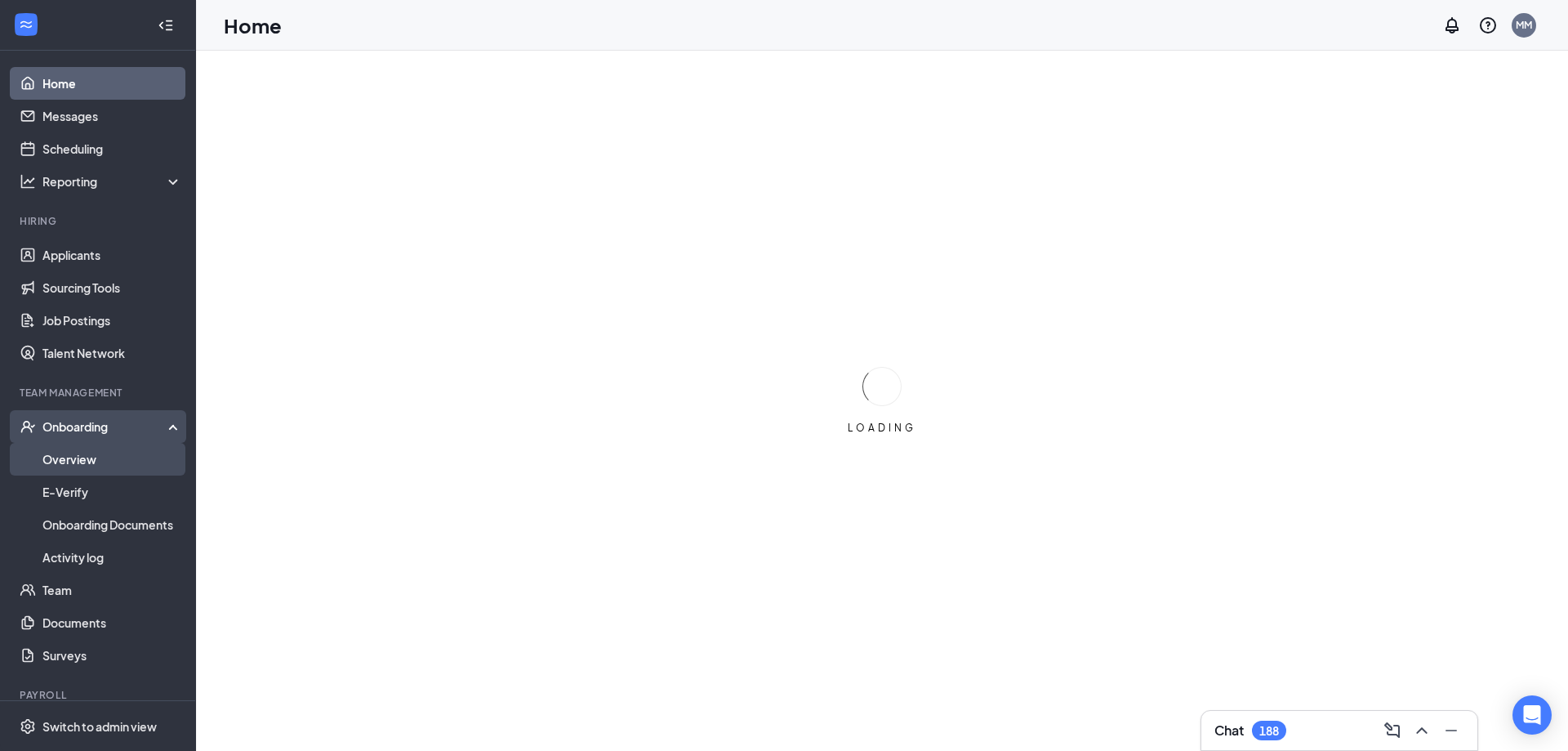
click at [76, 456] on link "Overview" at bounding box center [112, 459] width 140 height 33
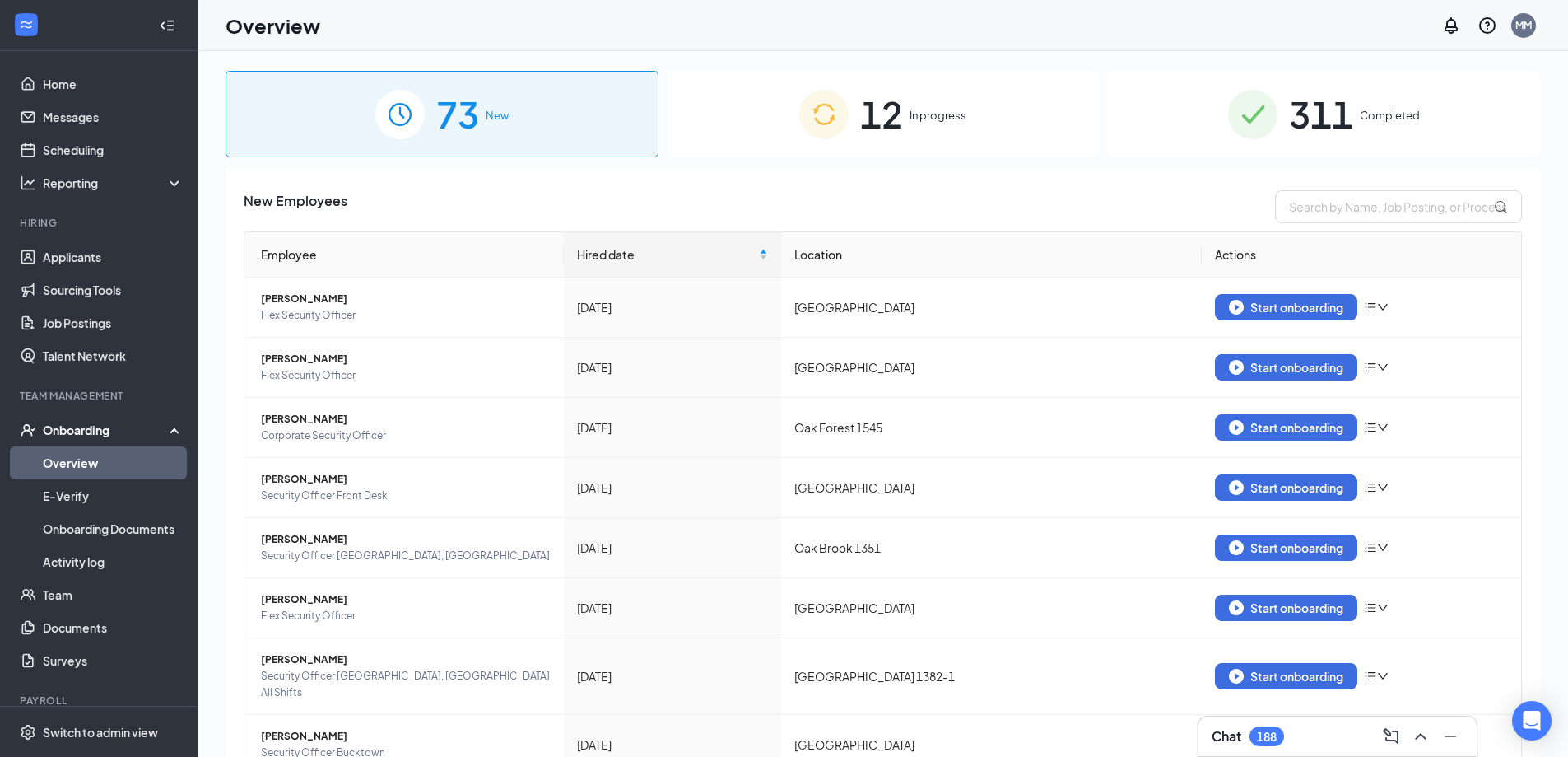
click at [920, 124] on span "In progress" at bounding box center [938, 115] width 57 height 16
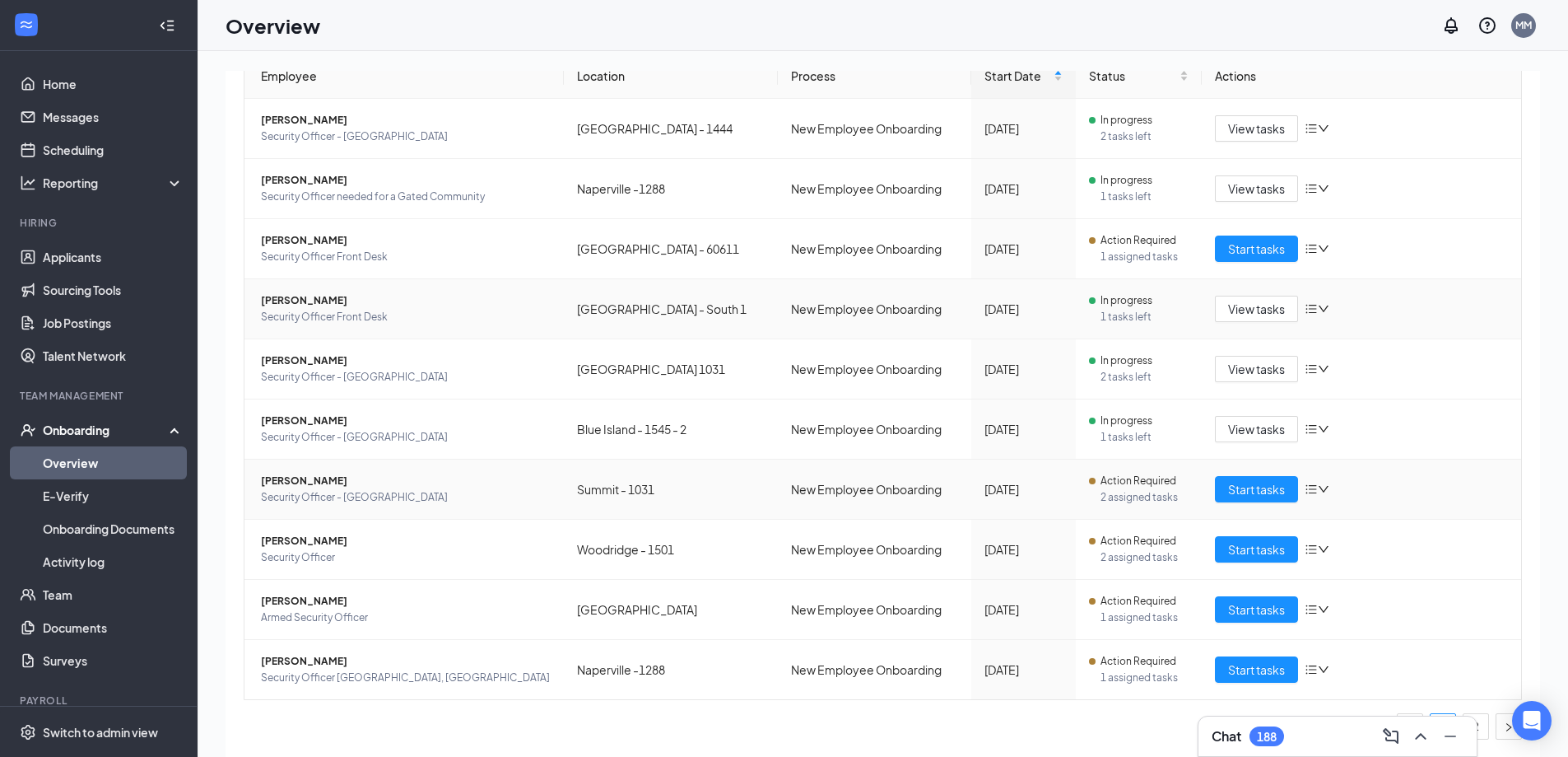
scroll to position [96, 0]
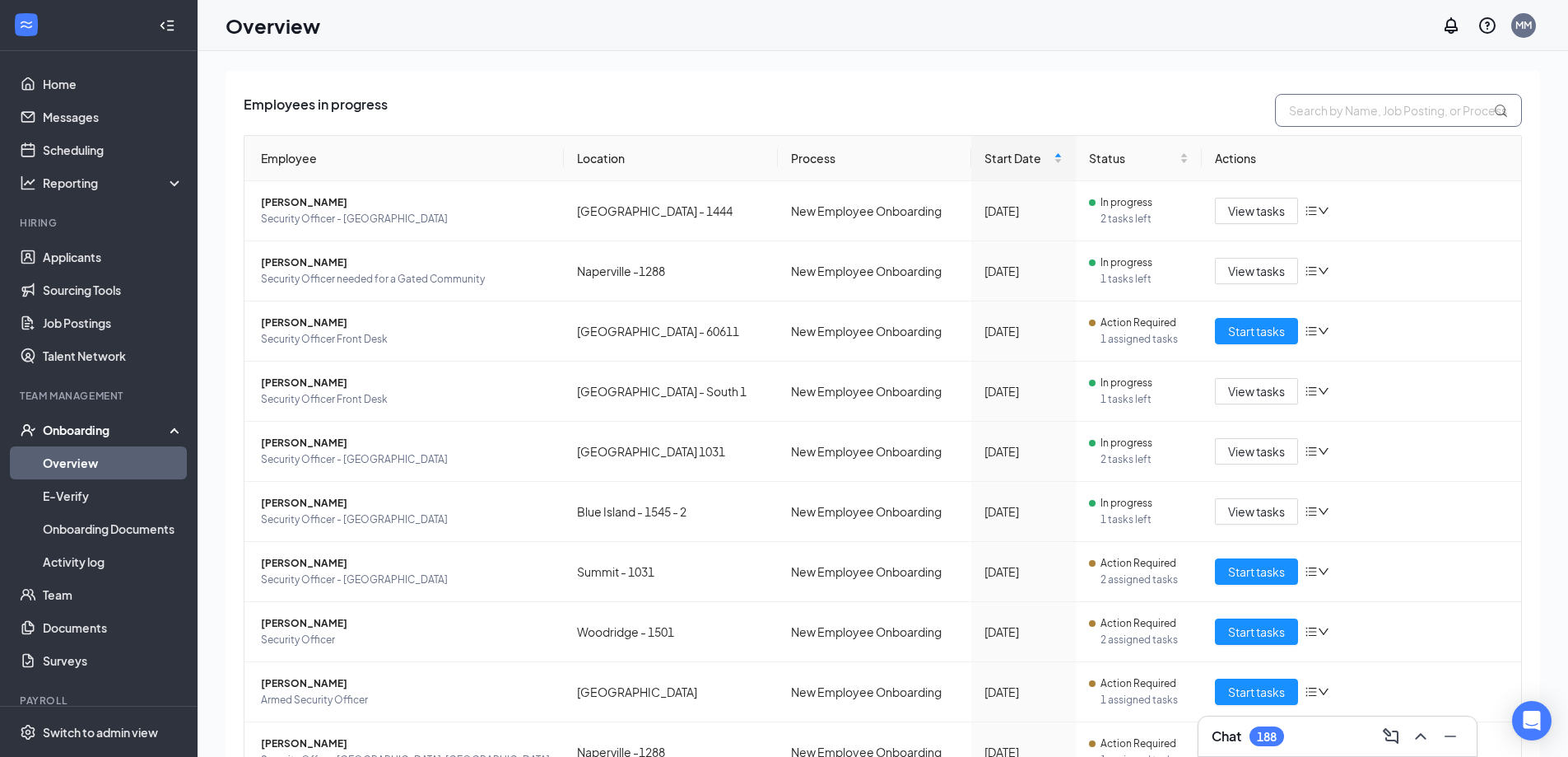
click at [1290, 105] on input "text" at bounding box center [1398, 110] width 246 height 33
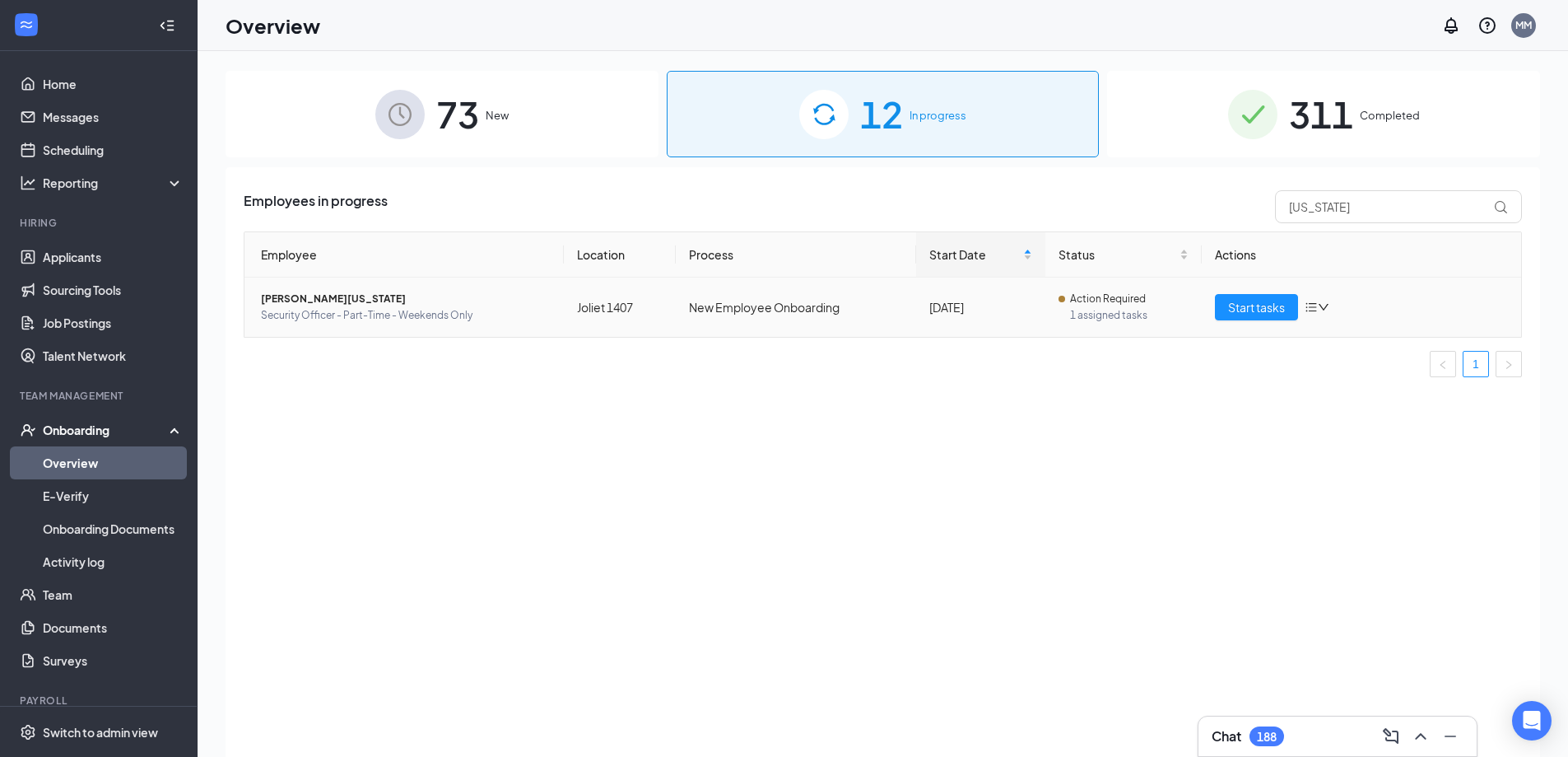
click at [308, 297] on span "[PERSON_NAME][US_STATE]" at bounding box center [406, 298] width 290 height 16
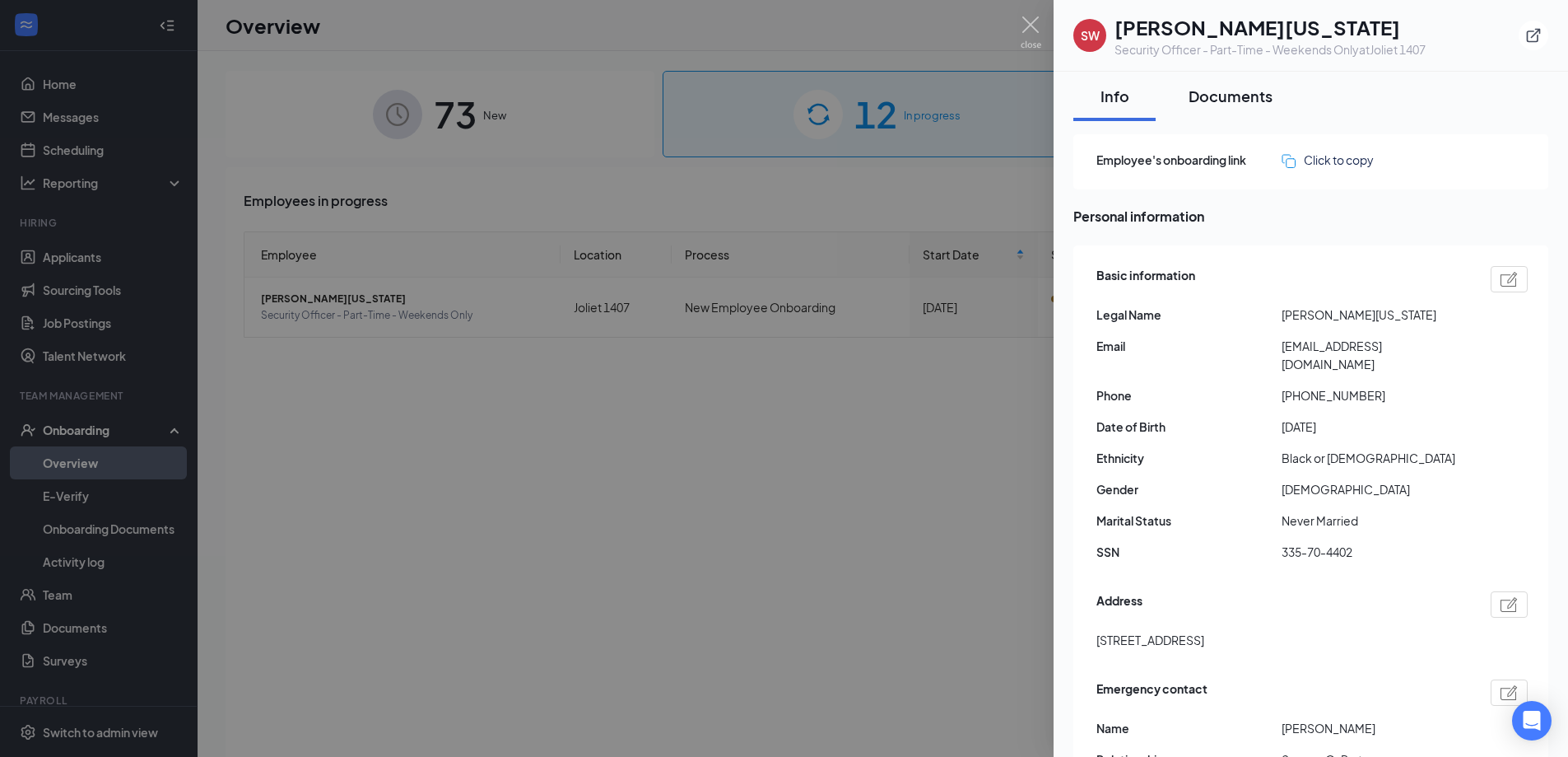
click at [1245, 93] on div "Documents" at bounding box center [1230, 96] width 84 height 21
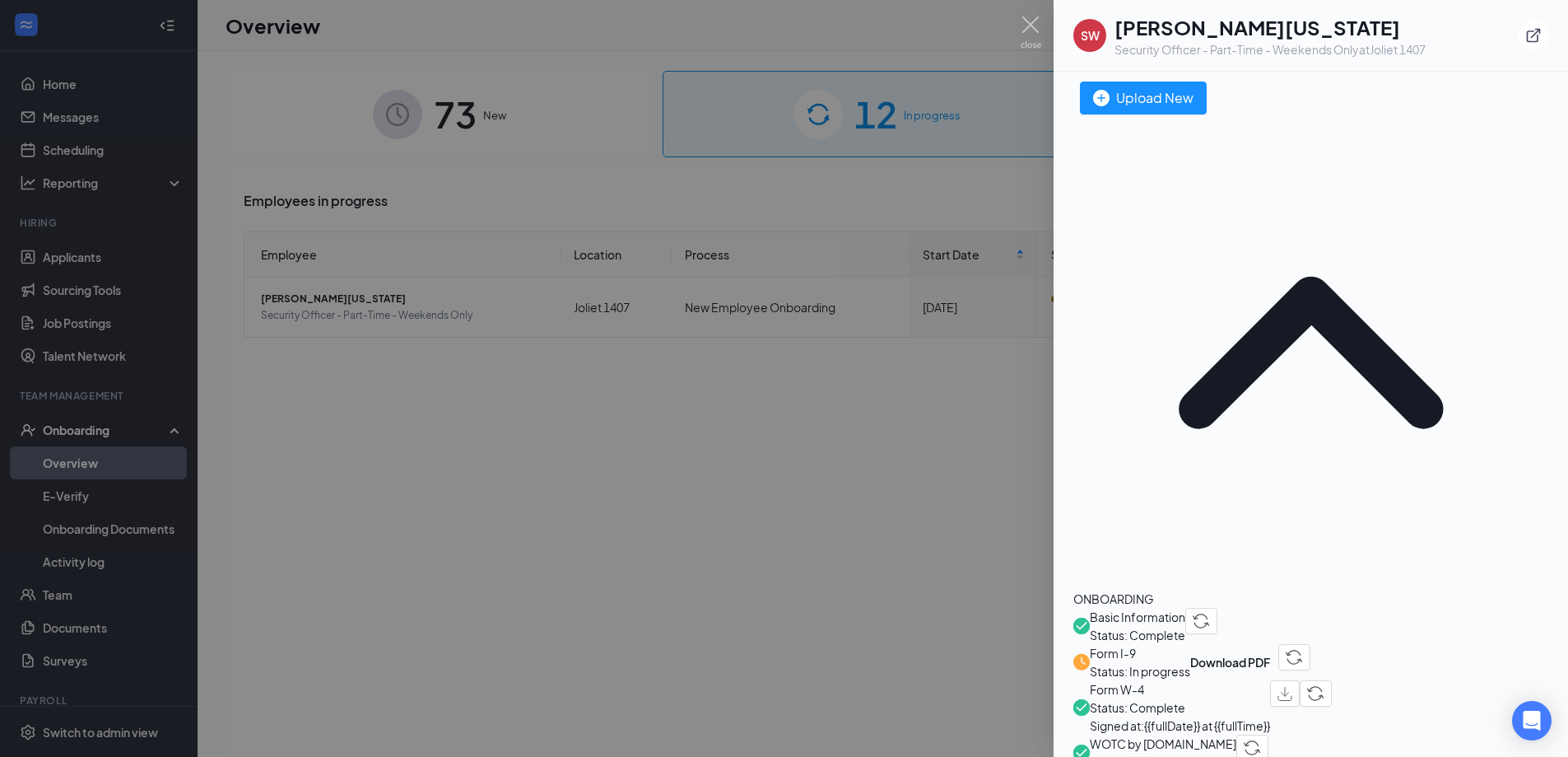
scroll to position [330, 0]
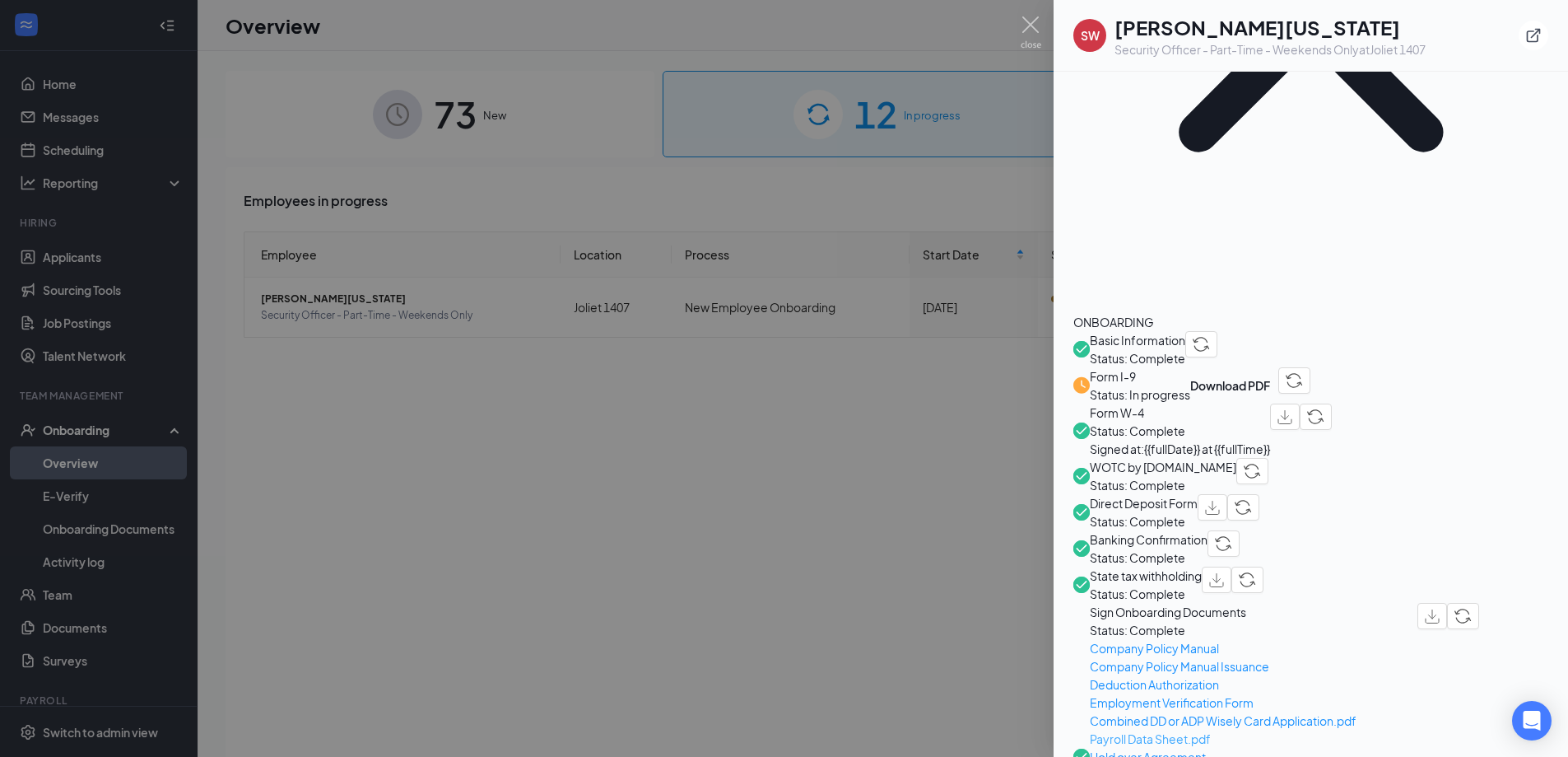
click at [1180, 729] on span "Payroll Data Sheet.pdf" at bounding box center [1253, 738] width 328 height 18
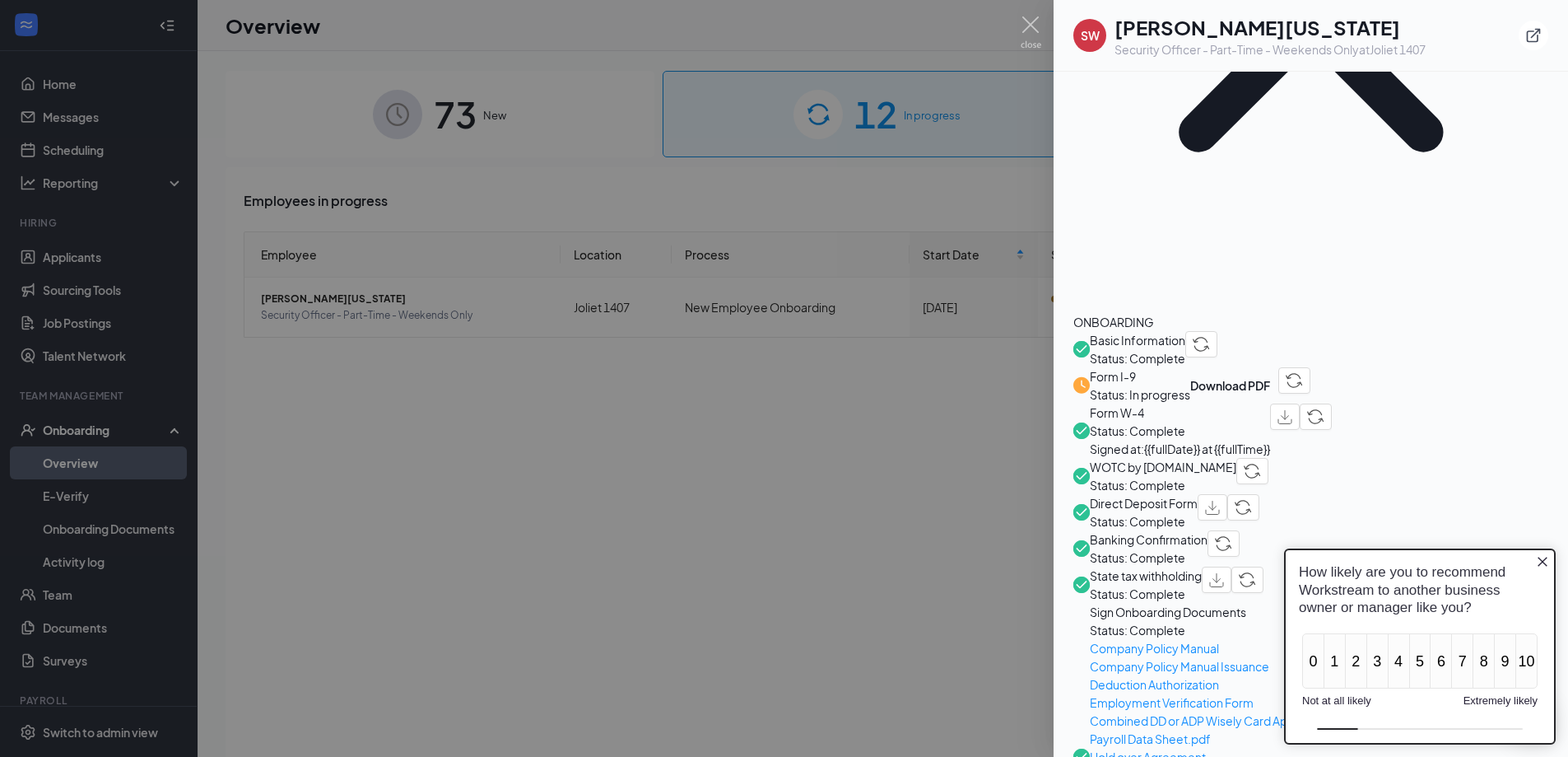
scroll to position [0, 0]
click at [1029, 20] on img at bounding box center [1031, 32] width 21 height 32
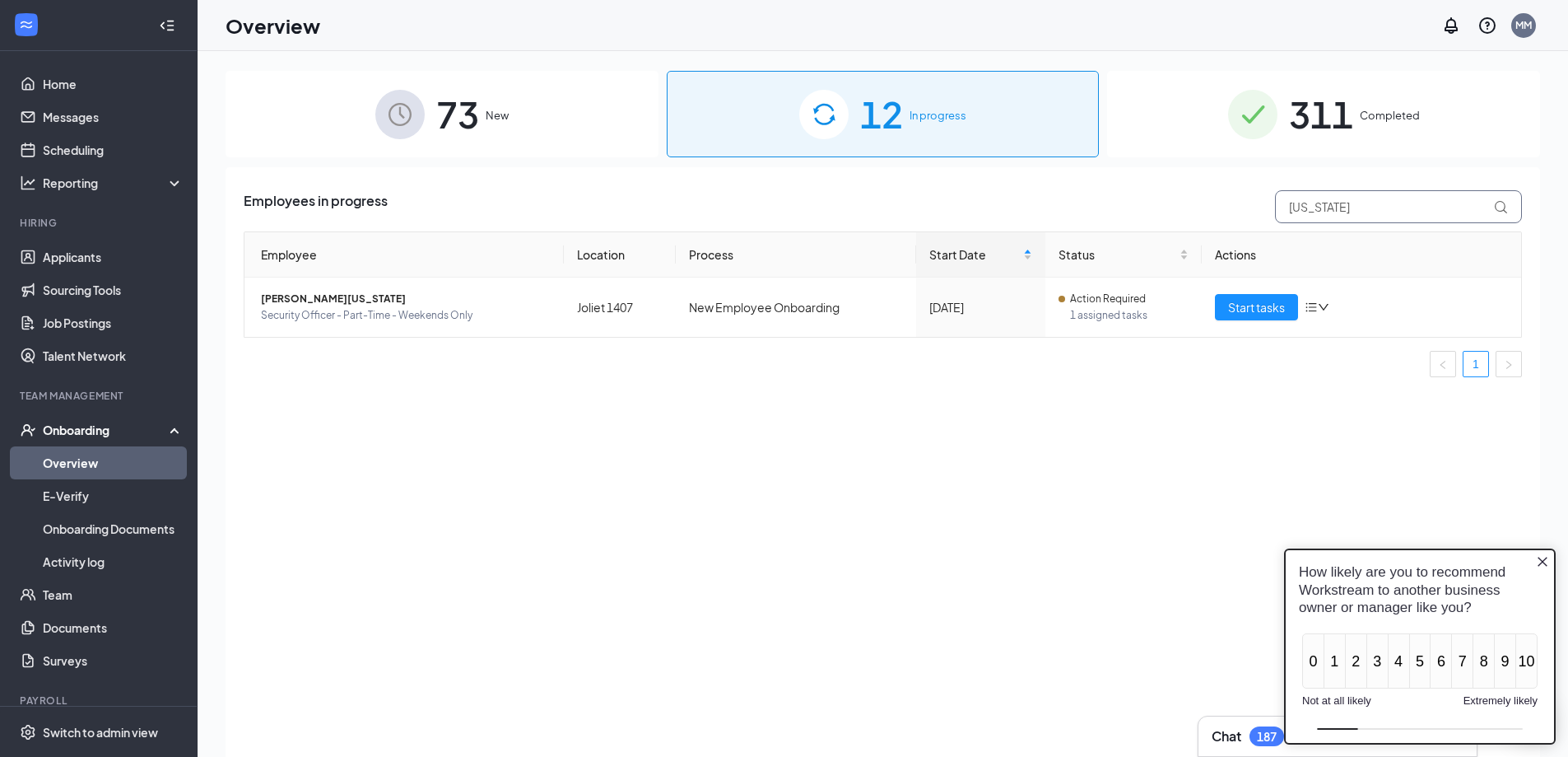
click at [1323, 201] on input "[US_STATE]" at bounding box center [1398, 207] width 246 height 33
drag, startPoint x: 1370, startPoint y: 208, endPoint x: 1274, endPoint y: 221, distance: 96.9
click at [1279, 217] on input "[US_STATE]" at bounding box center [1398, 207] width 246 height 33
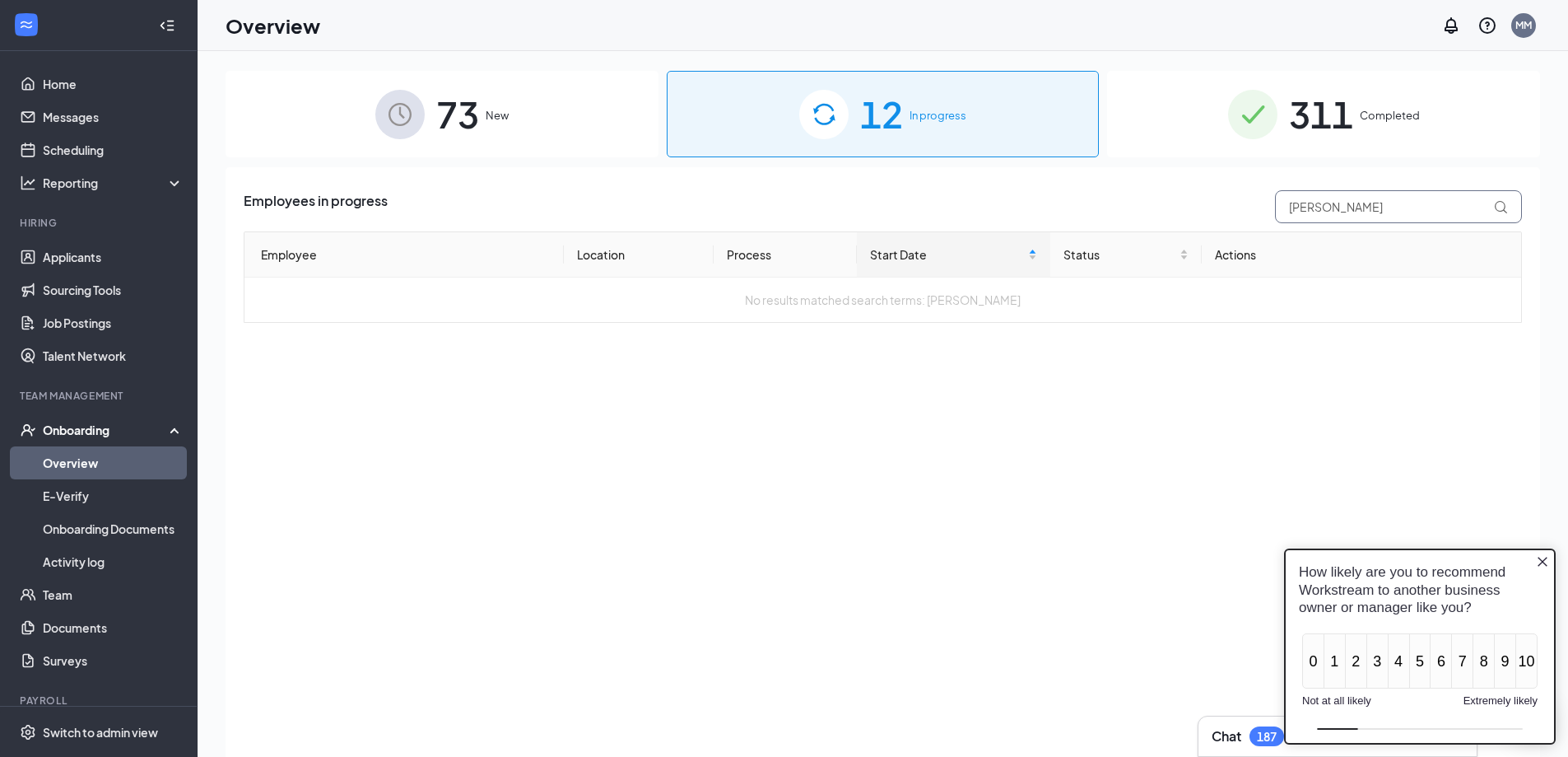
drag, startPoint x: 1320, startPoint y: 204, endPoint x: 1250, endPoint y: 208, distance: 70.1
click at [1250, 207] on div "Employees in progress [PERSON_NAME]" at bounding box center [883, 207] width 1278 height 33
click at [1356, 208] on input "brown" at bounding box center [1398, 207] width 246 height 33
type input "brown"
click at [1499, 203] on icon at bounding box center [1501, 207] width 14 height 14
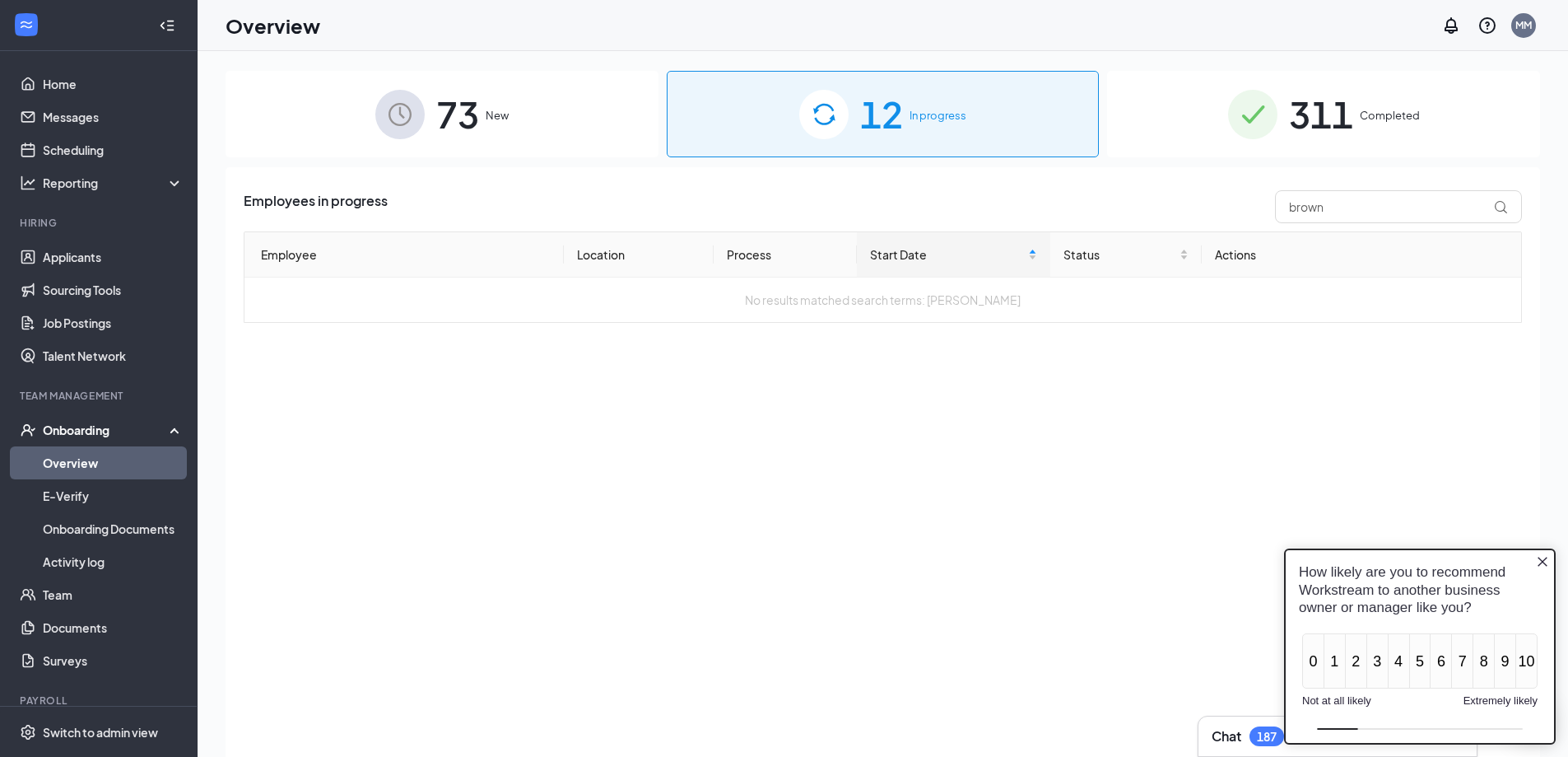
click at [869, 118] on span "12" at bounding box center [880, 114] width 42 height 57
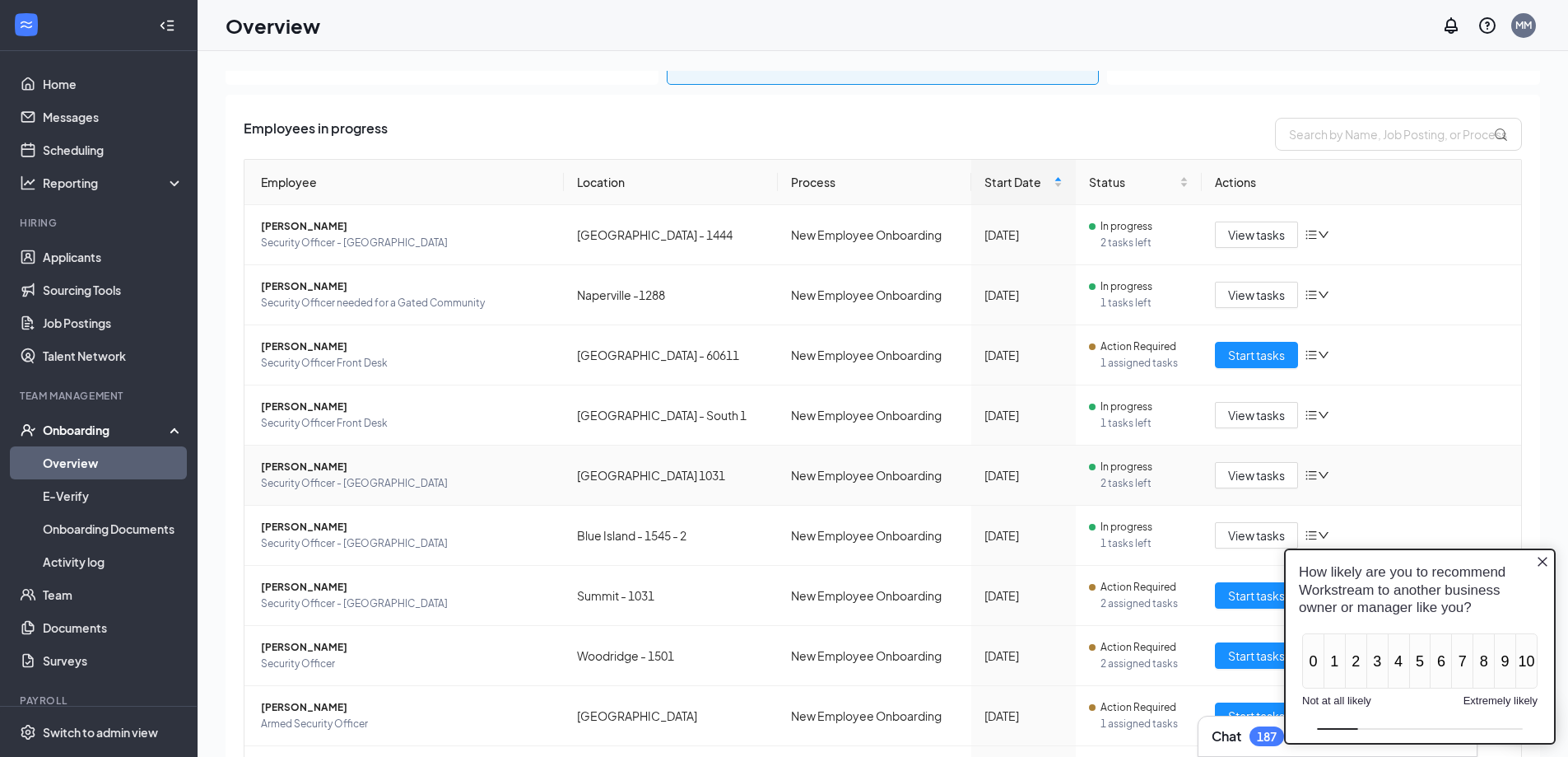
scroll to position [178, 0]
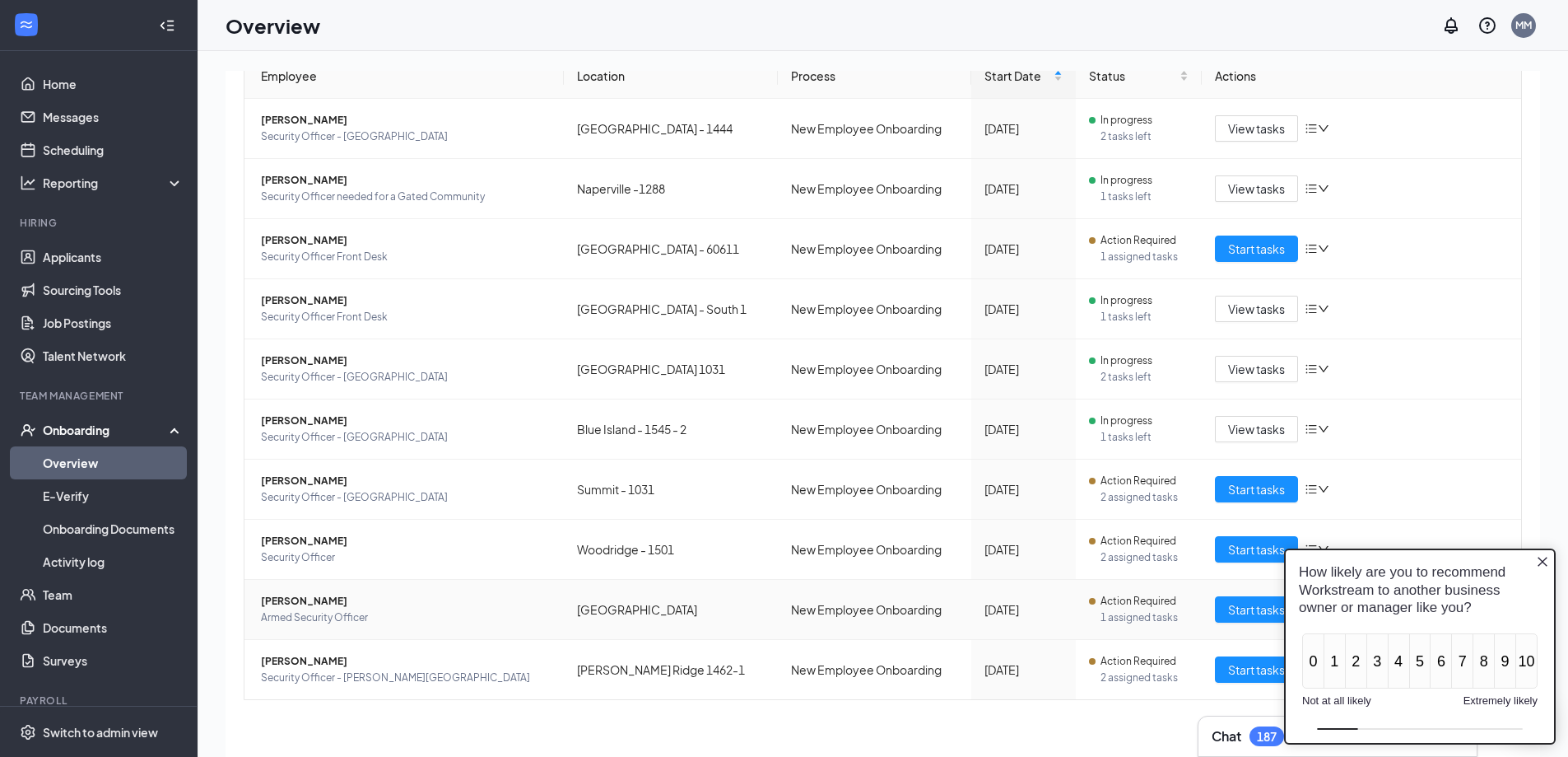
click at [300, 603] on span "[PERSON_NAME]" at bounding box center [406, 600] width 290 height 16
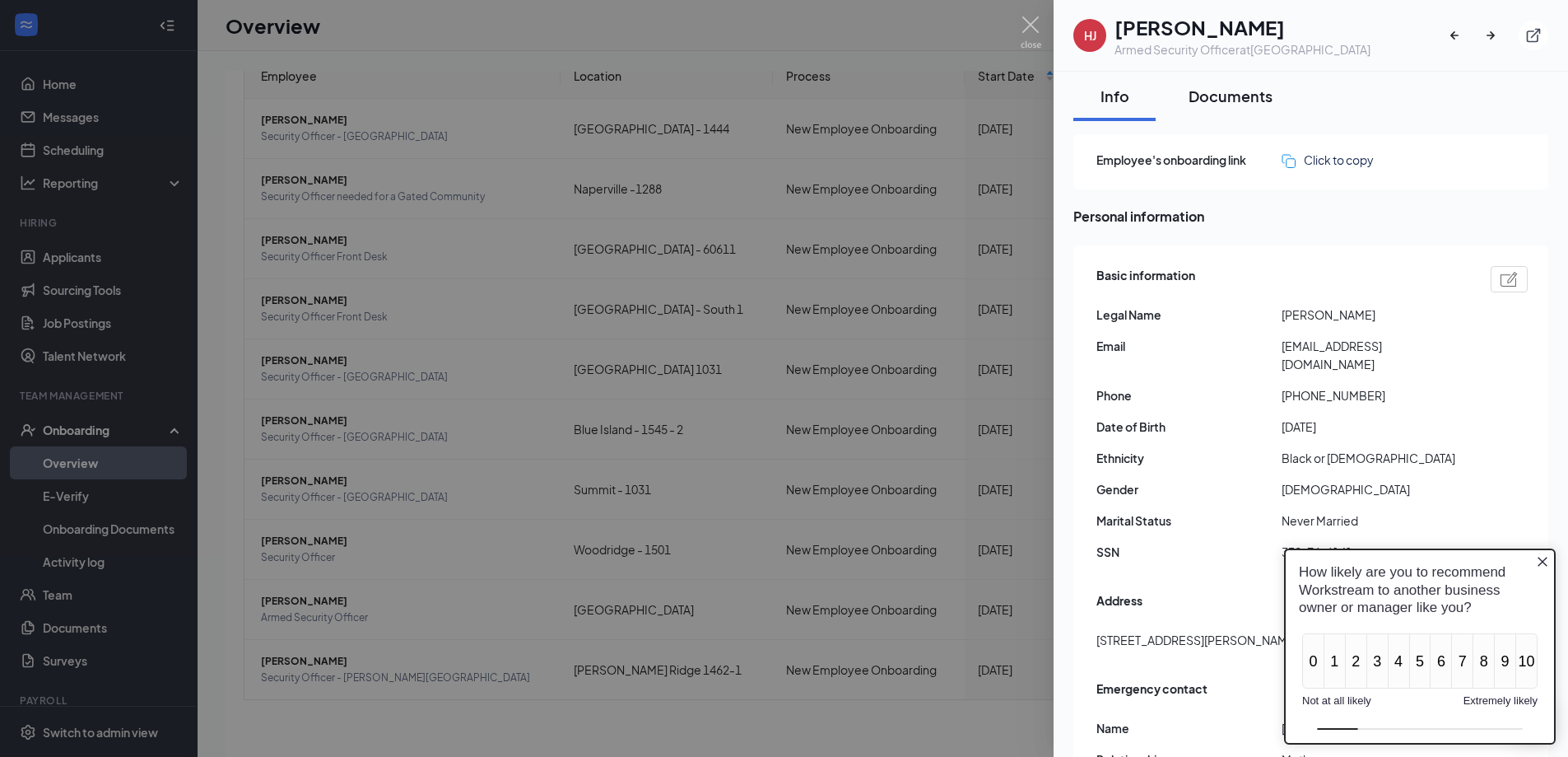
click at [1214, 99] on div "Documents" at bounding box center [1230, 96] width 84 height 21
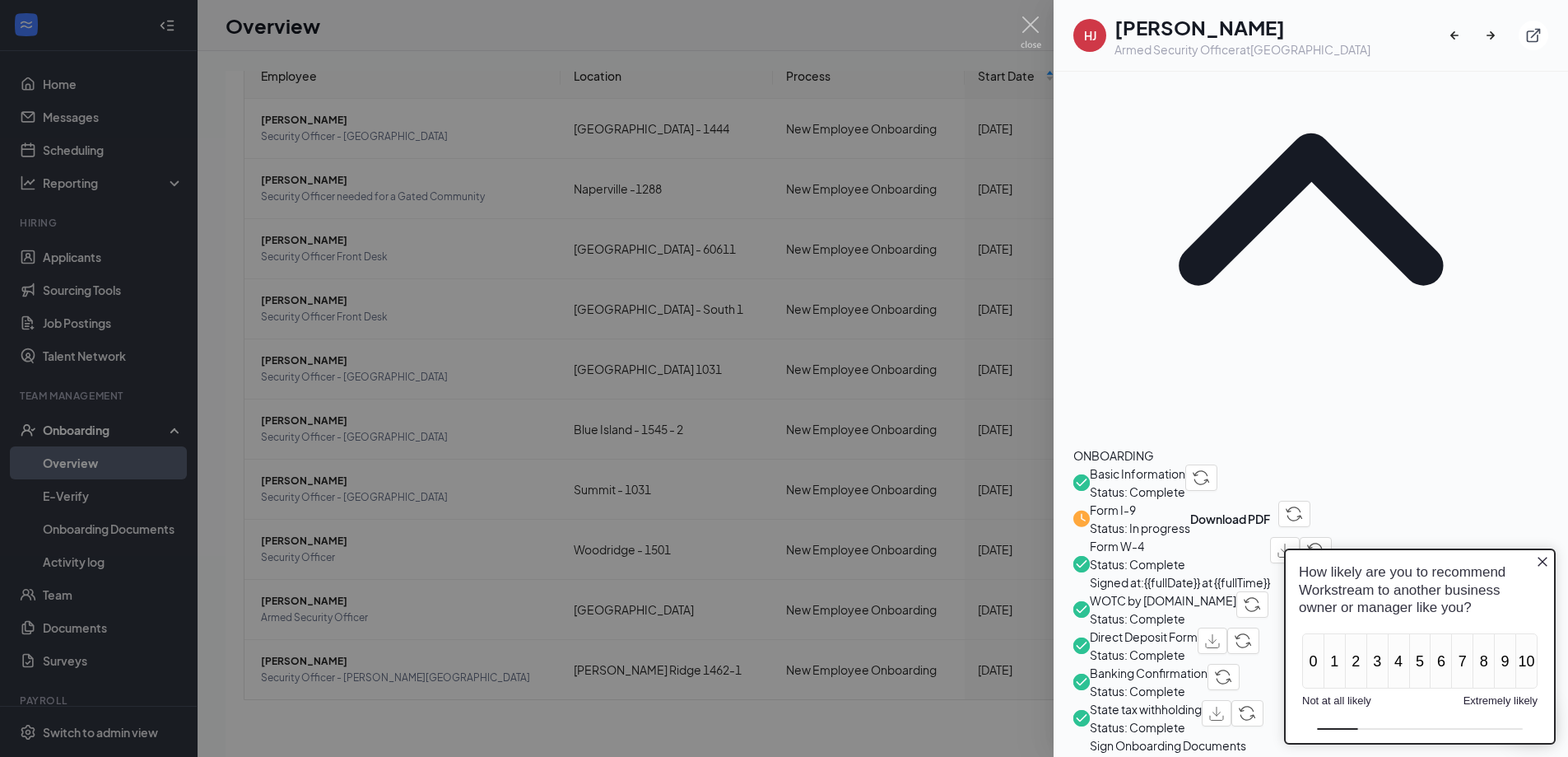
scroll to position [494, 0]
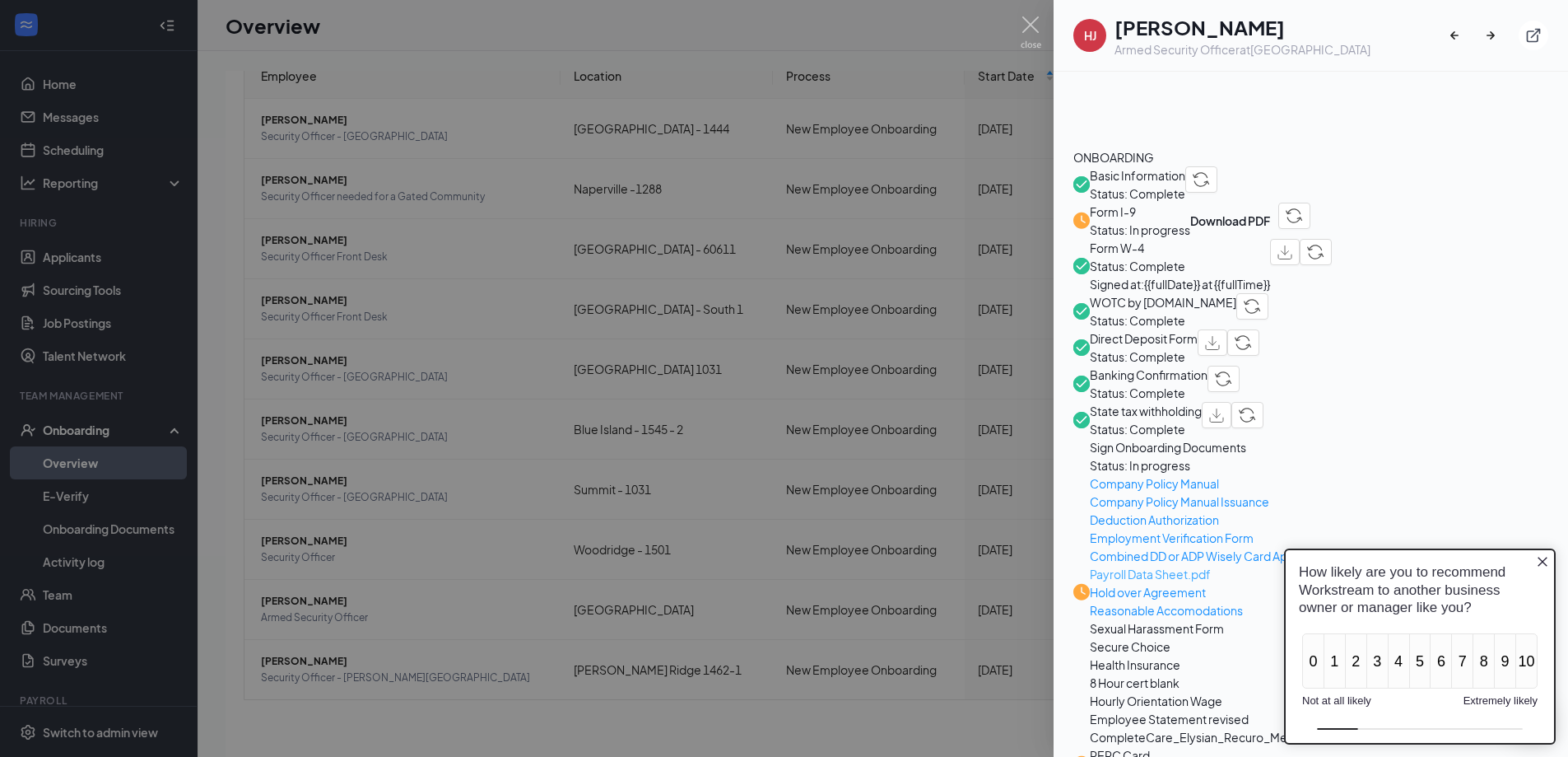
click at [1187, 565] on span "Payroll Data Sheet.pdf" at bounding box center [1253, 574] width 328 height 18
